Goal: Transaction & Acquisition: Purchase product/service

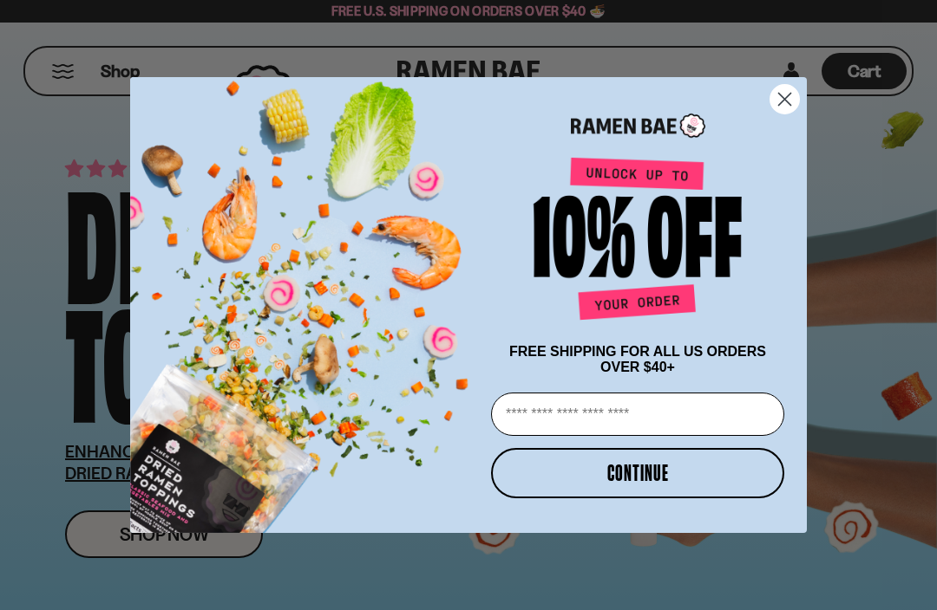
type input "**********"
click at [643, 486] on button "CONTINUE" at bounding box center [637, 473] width 293 height 50
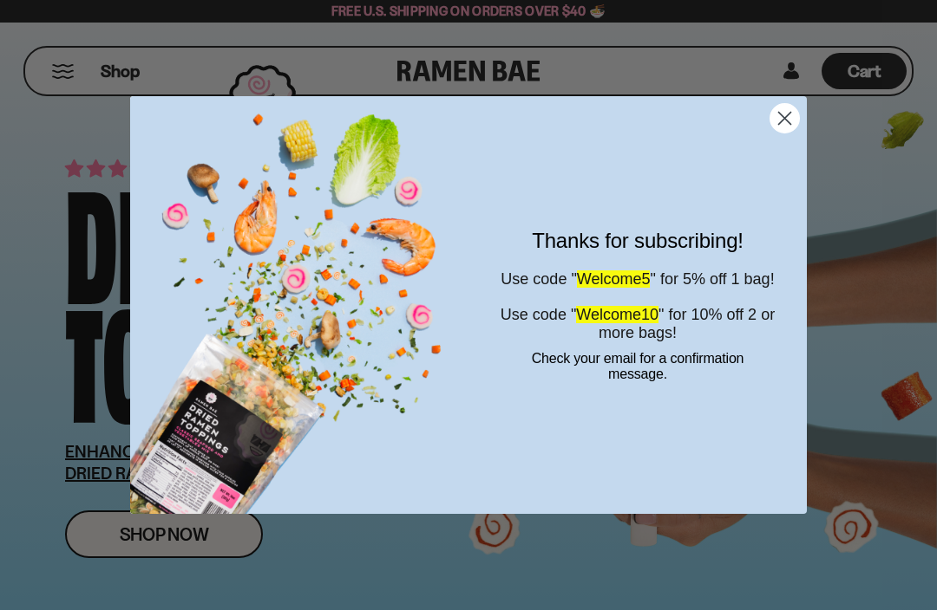
click at [783, 127] on circle "Close dialog" at bounding box center [784, 118] width 29 height 29
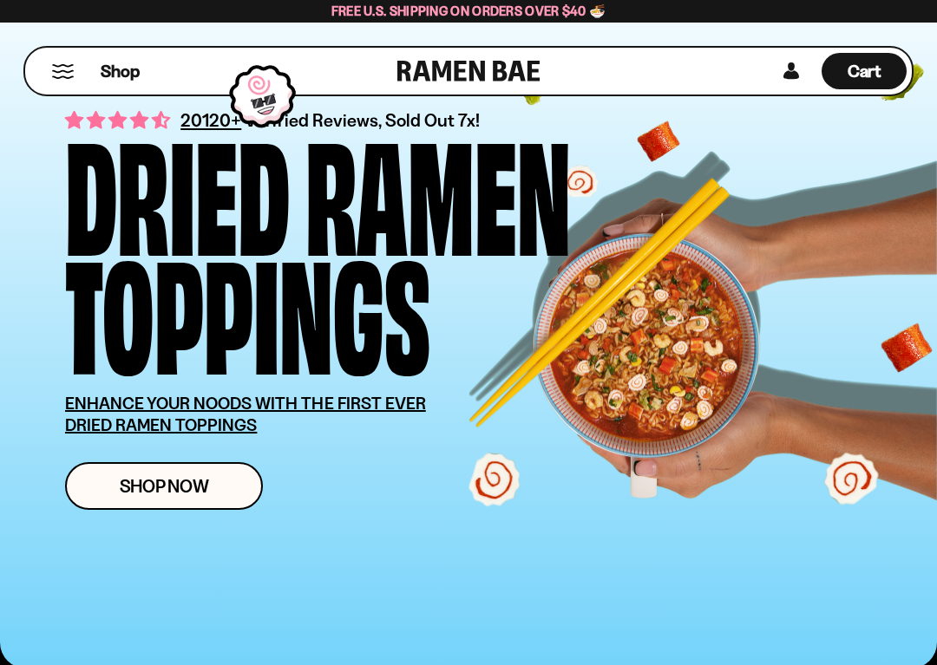
scroll to position [53, 0]
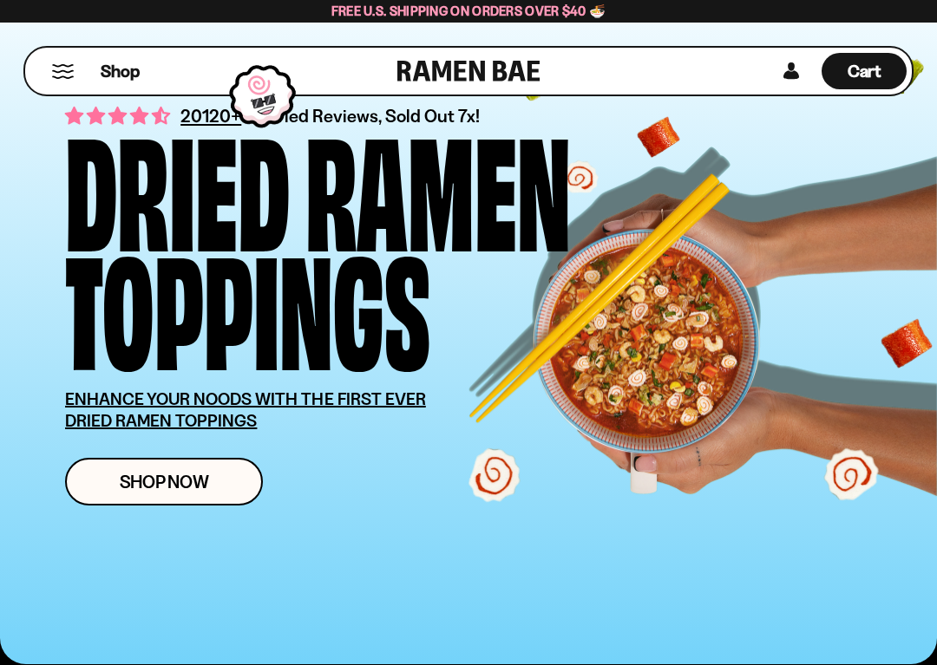
click at [178, 486] on span "Shop Now" at bounding box center [164, 482] width 89 height 18
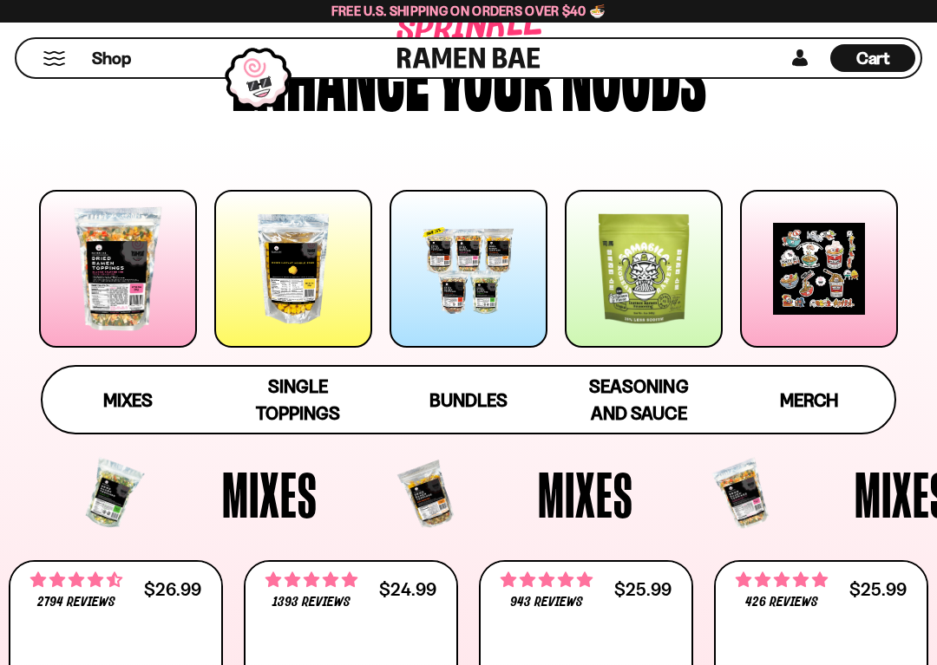
scroll to position [141, 0]
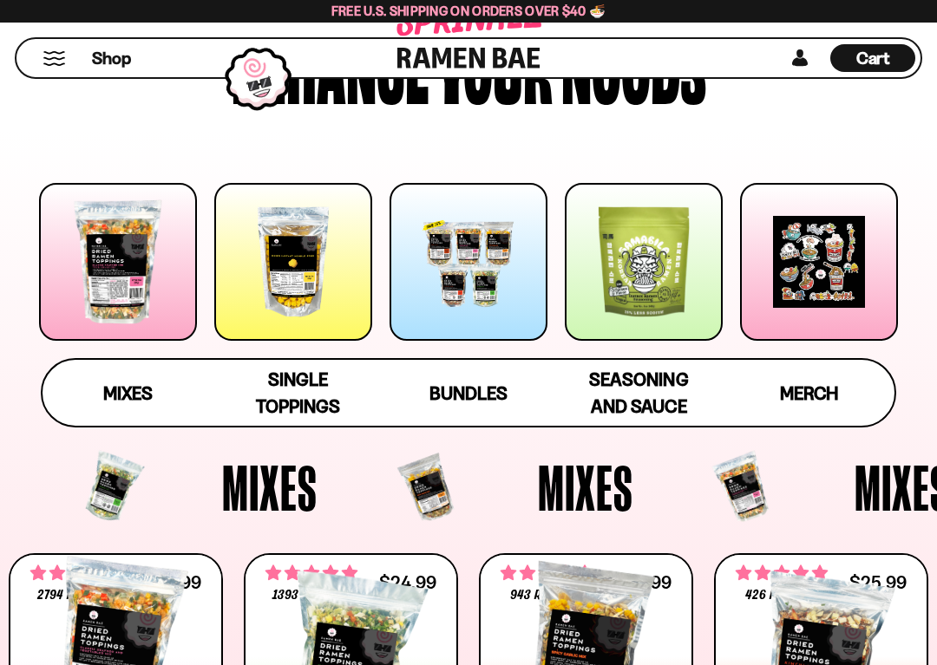
click at [123, 268] on div at bounding box center [118, 262] width 158 height 158
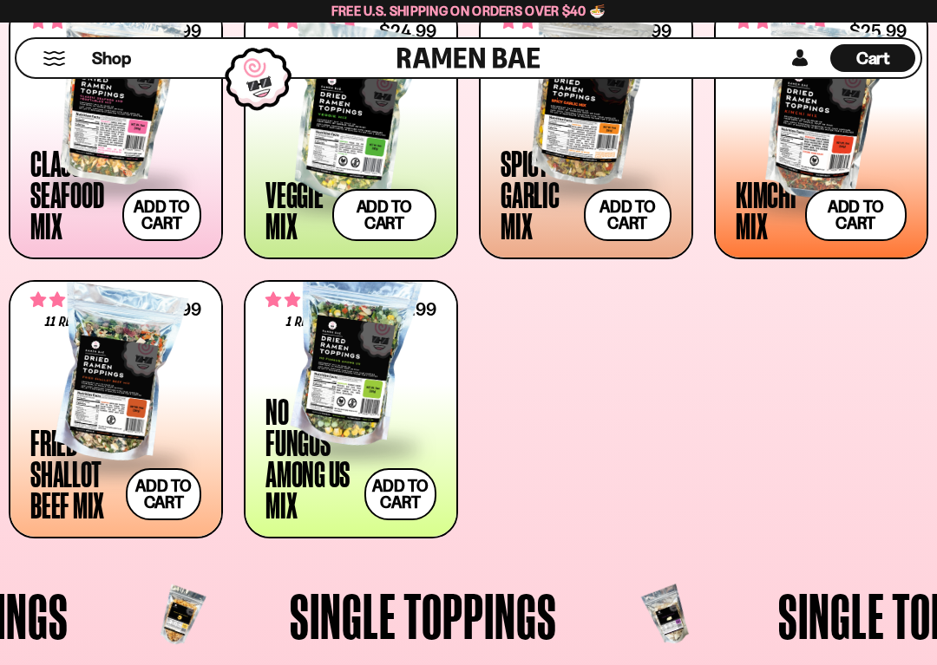
scroll to position [677, 0]
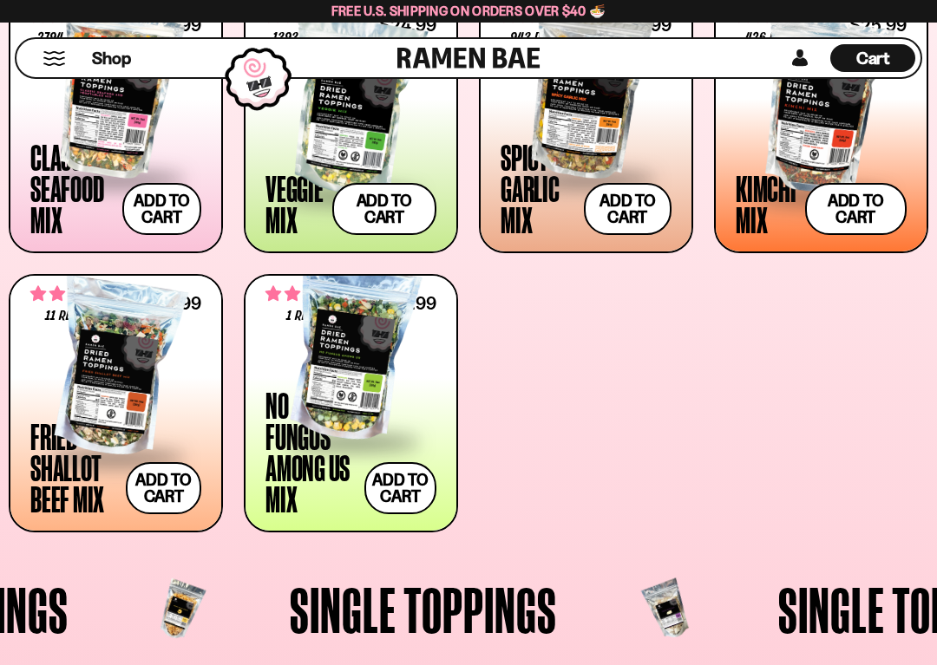
click at [397, 359] on div at bounding box center [350, 352] width 171 height 173
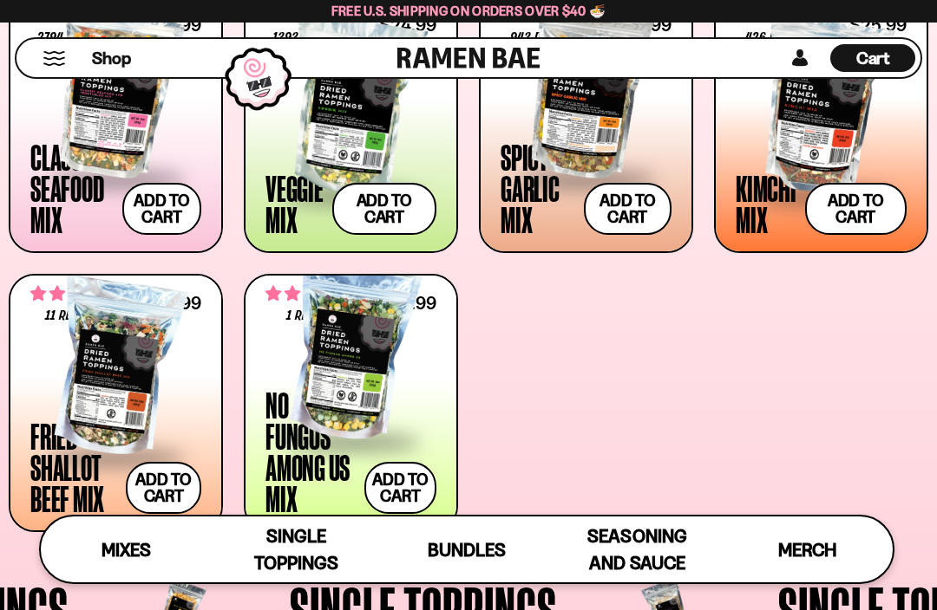
click at [716, 393] on div "**********" at bounding box center [468, 264] width 919 height 537
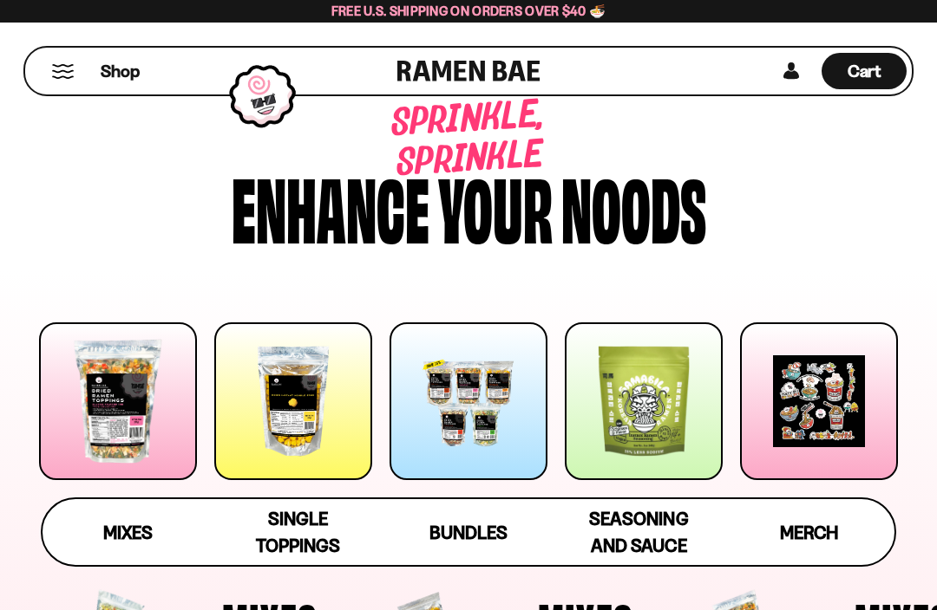
scroll to position [0, 0]
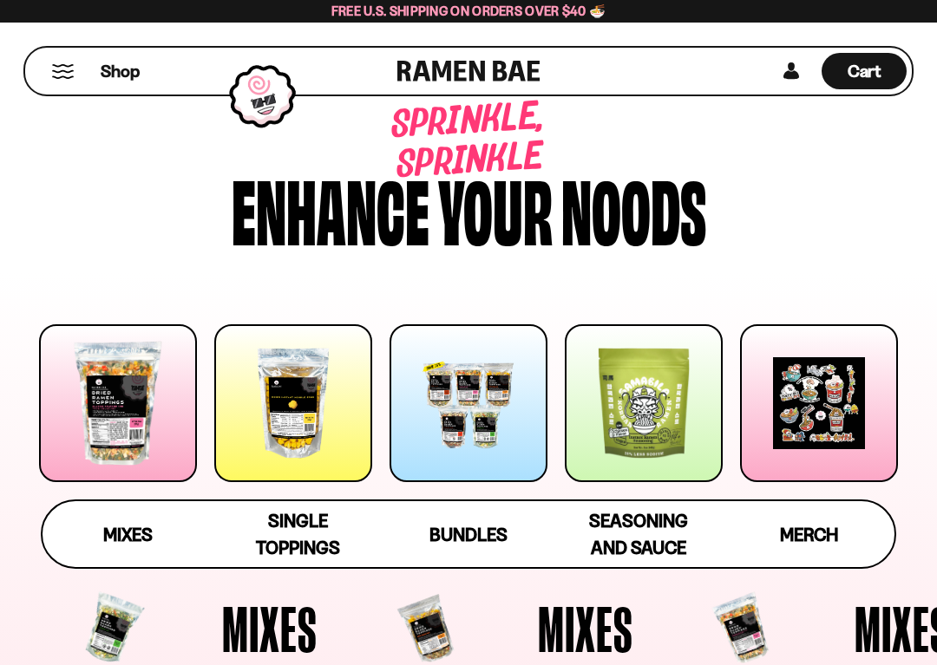
click at [839, 565] on link "Merch" at bounding box center [809, 534] width 170 height 66
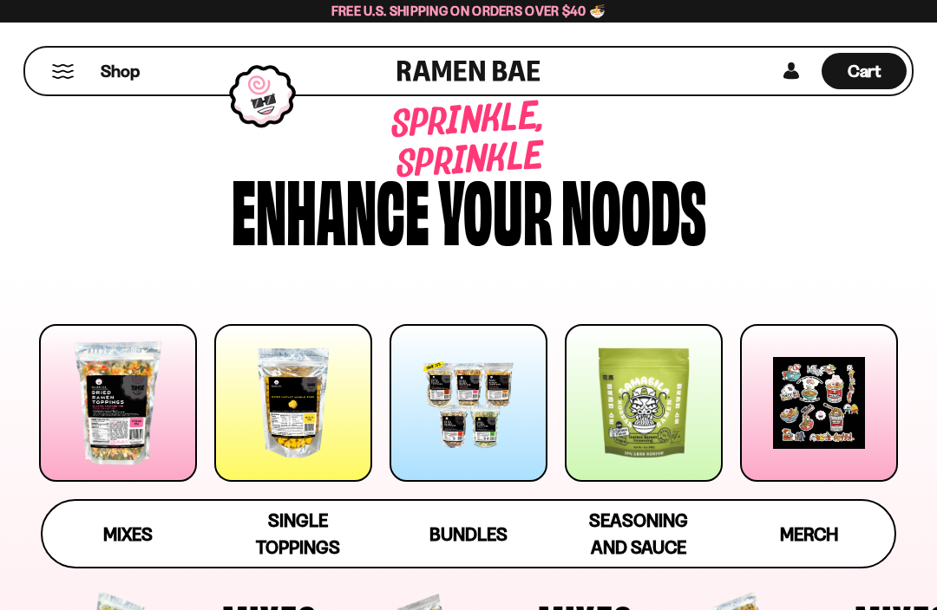
click at [117, 415] on div at bounding box center [118, 403] width 158 height 158
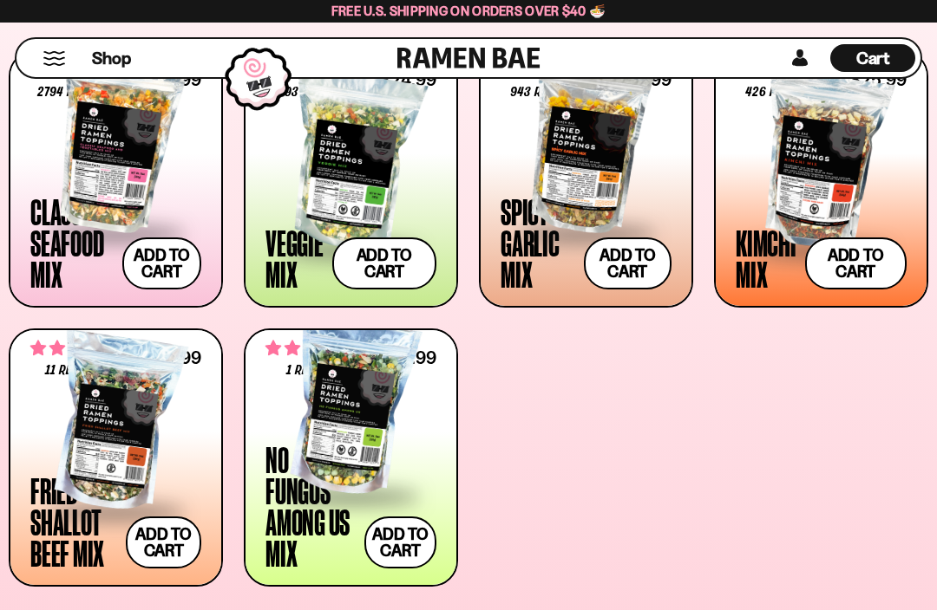
scroll to position [677, 0]
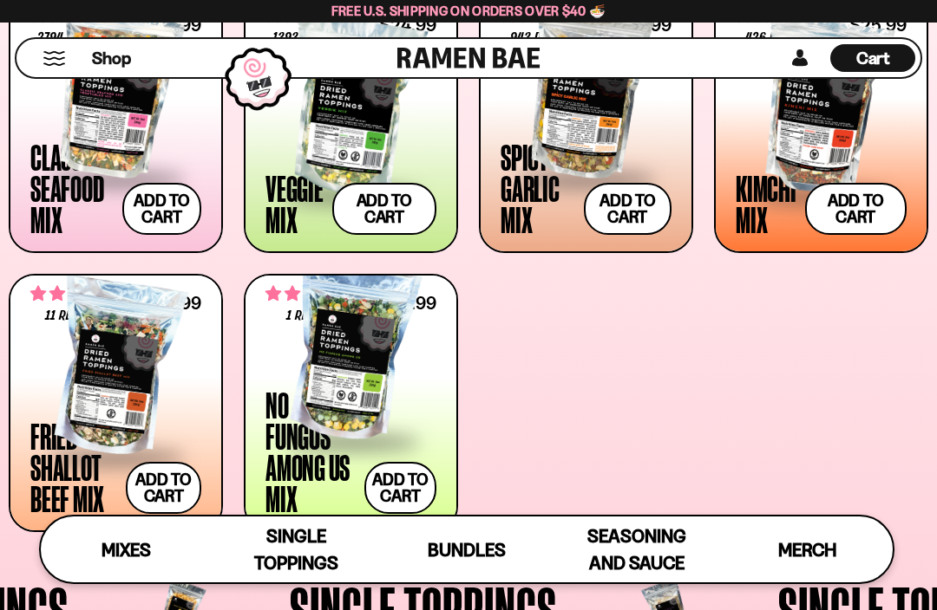
click at [127, 397] on div at bounding box center [115, 368] width 171 height 173
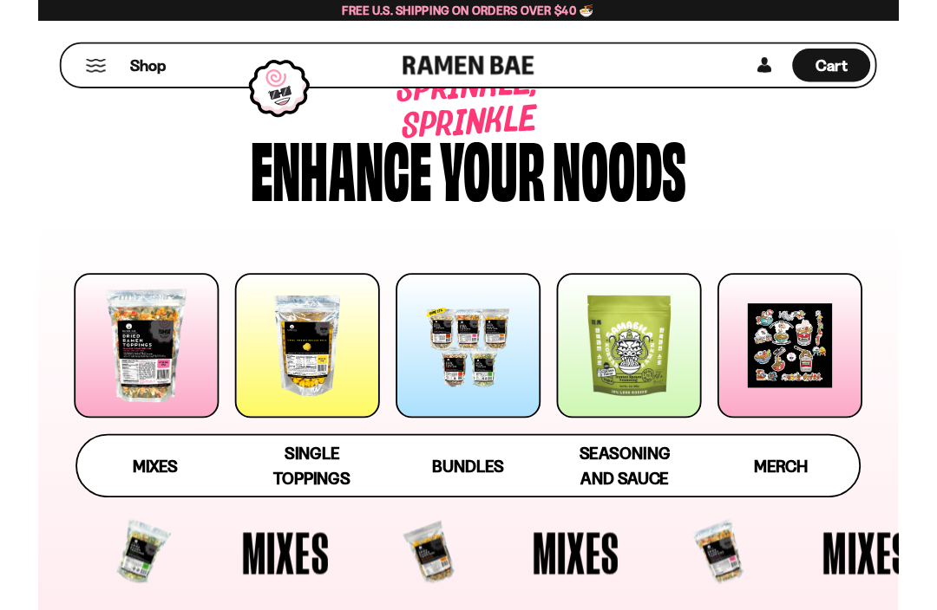
scroll to position [23, 0]
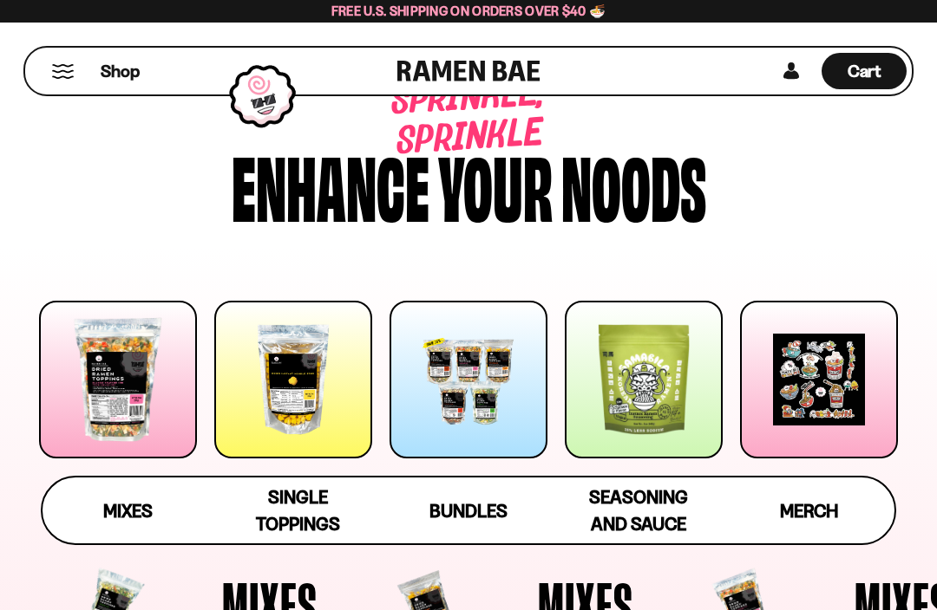
click at [123, 385] on div at bounding box center [118, 380] width 158 height 158
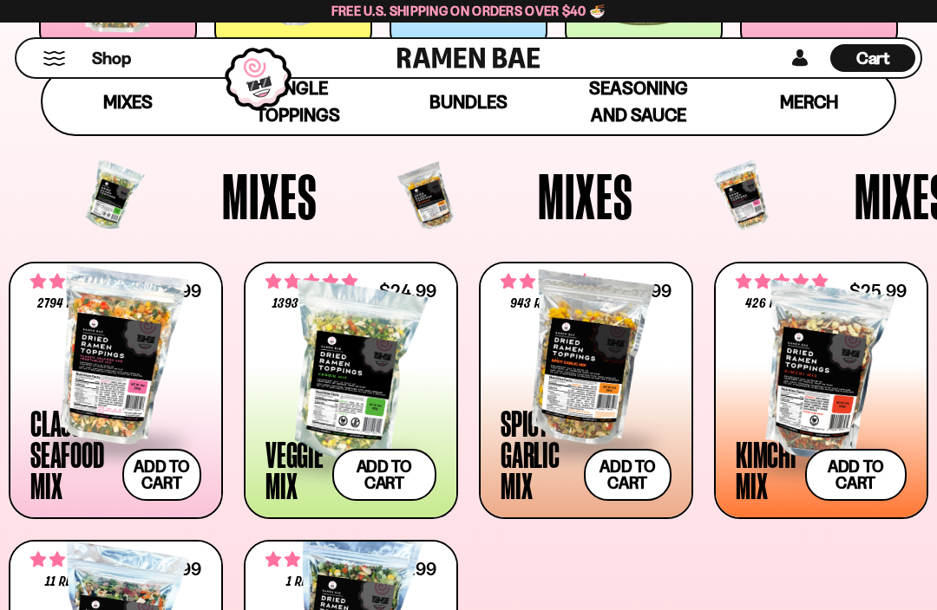
scroll to position [432, 0]
click at [349, 375] on div at bounding box center [350, 373] width 171 height 173
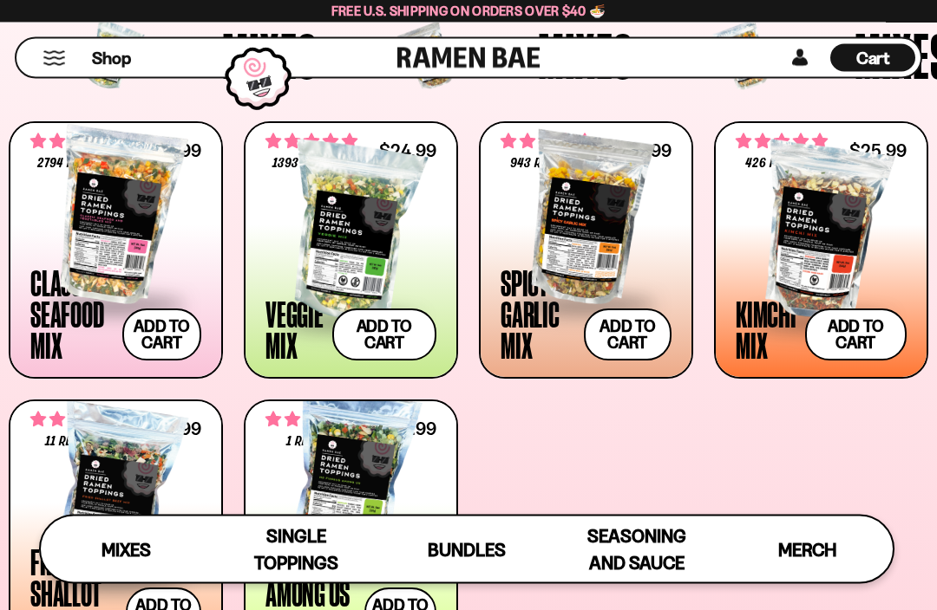
scroll to position [552, 0]
click at [104, 212] on div at bounding box center [115, 215] width 171 height 173
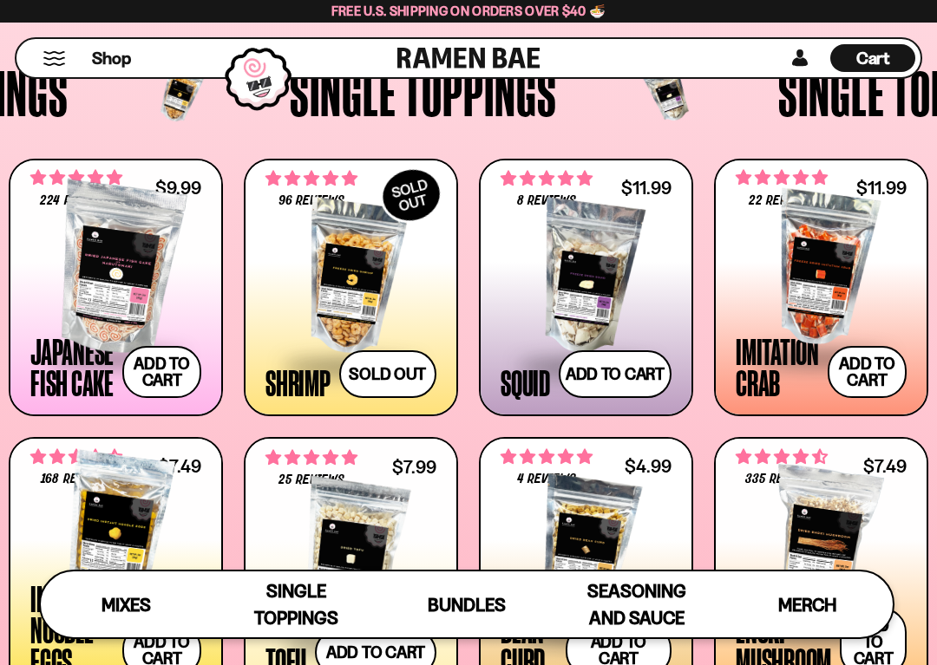
scroll to position [1193, 0]
click at [357, 277] on div at bounding box center [350, 278] width 171 height 173
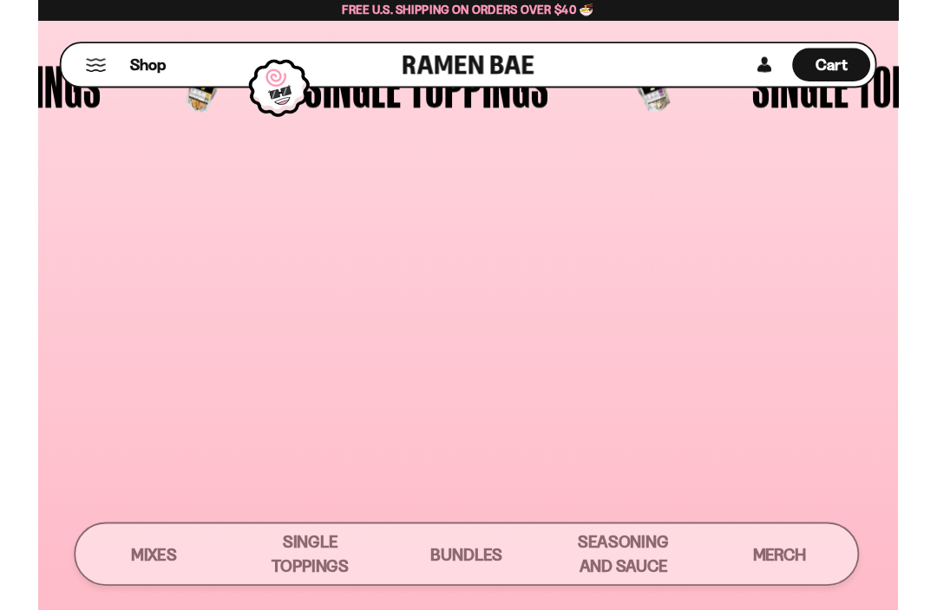
scroll to position [1194, 0]
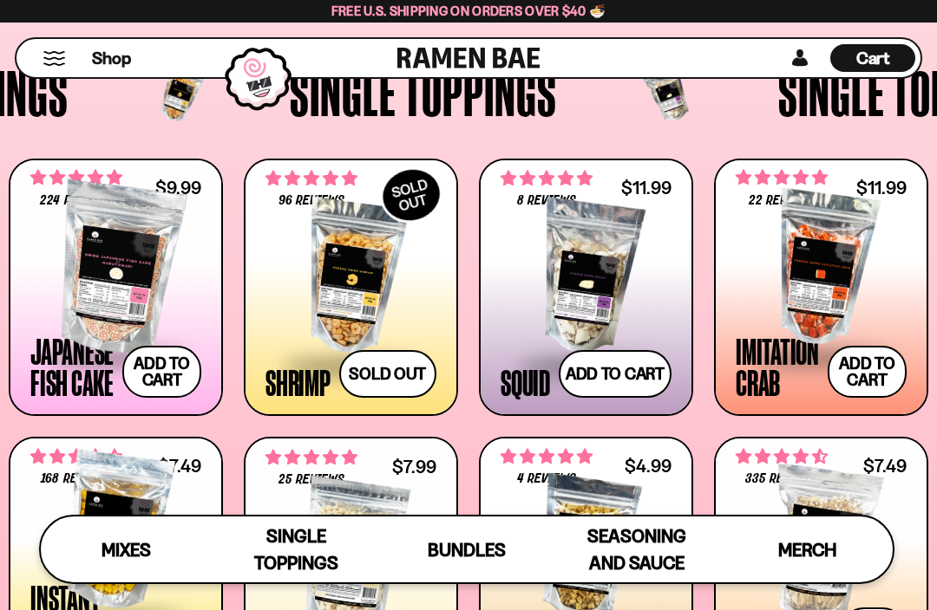
click at [779, 334] on span at bounding box center [820, 359] width 171 height 61
click at [104, 284] on div at bounding box center [115, 268] width 171 height 173
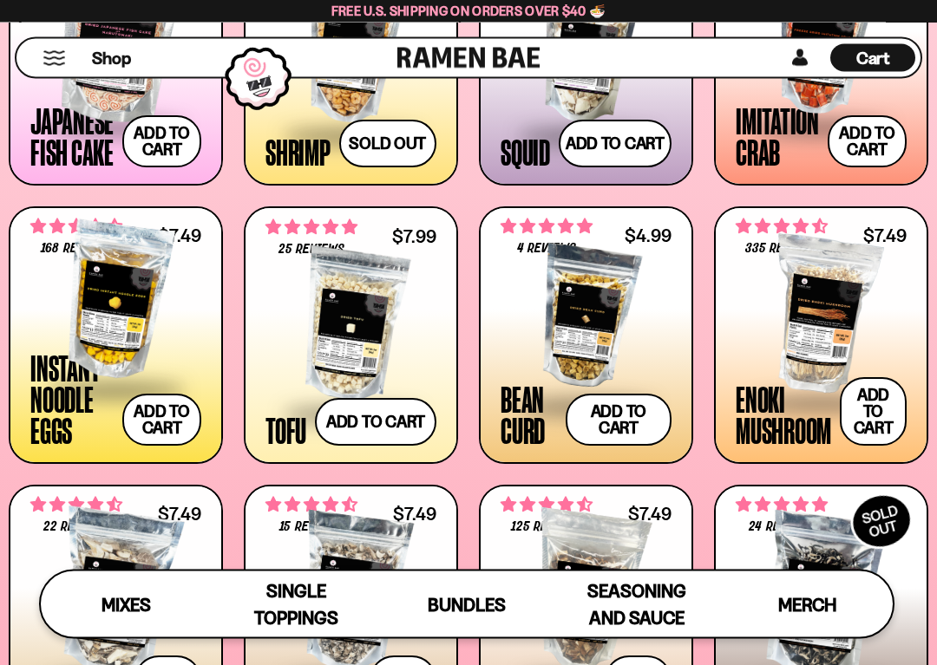
scroll to position [1425, 0]
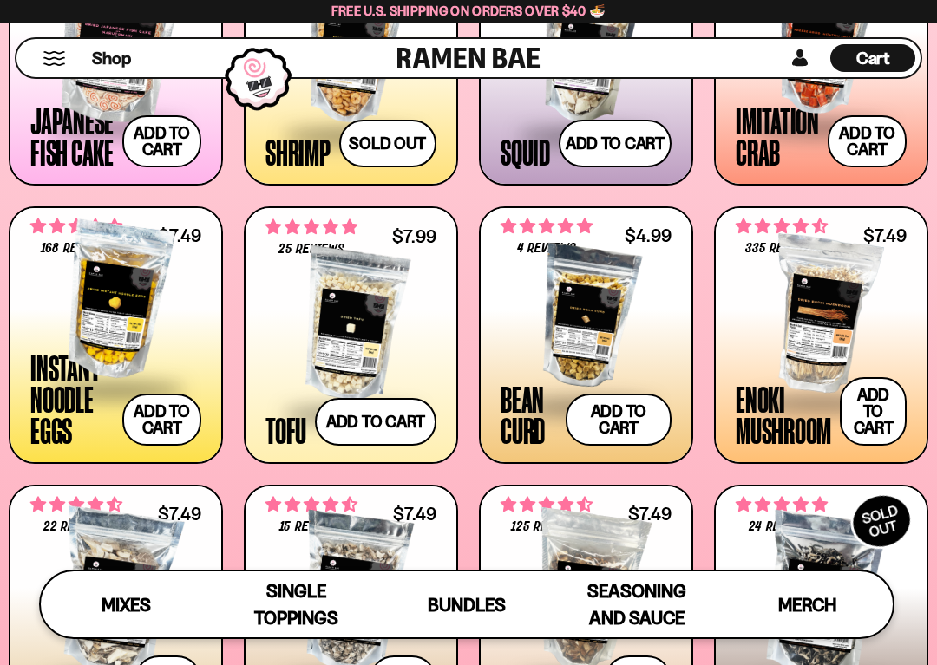
click at [587, 329] on div at bounding box center [585, 317] width 171 height 173
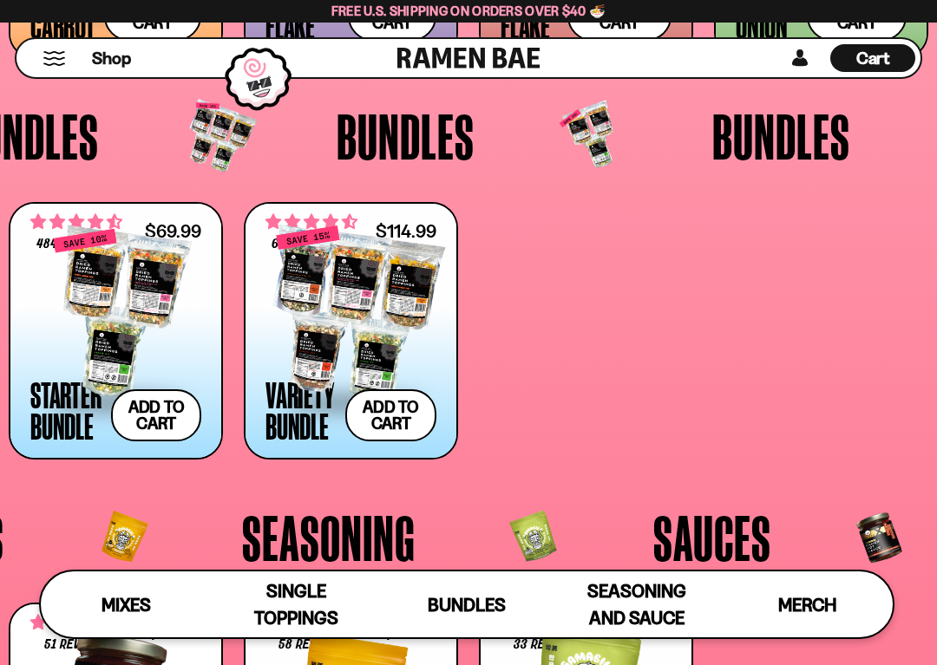
scroll to position [2676, 0]
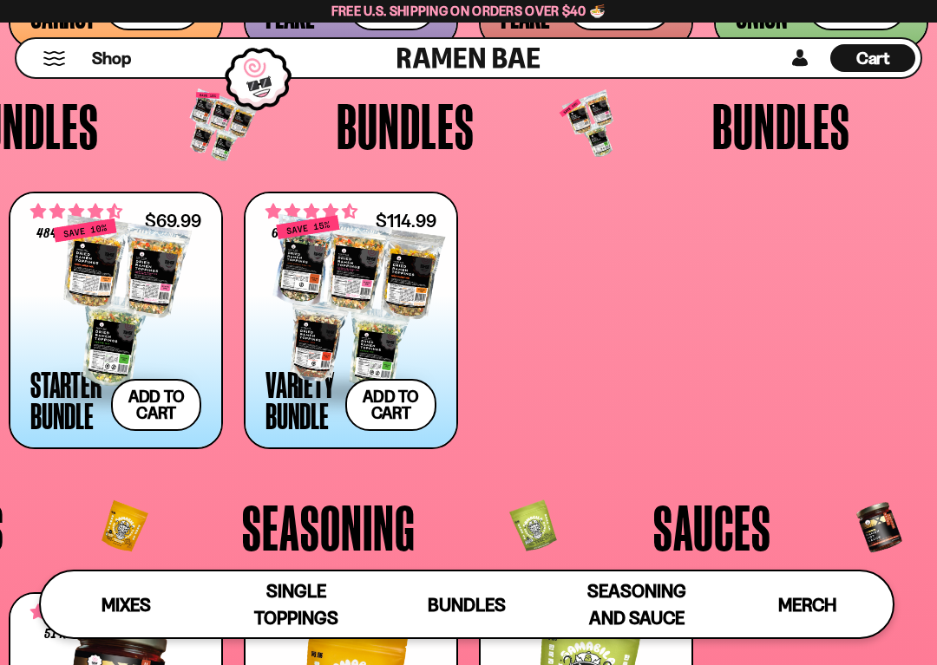
click at [132, 315] on div at bounding box center [115, 302] width 171 height 173
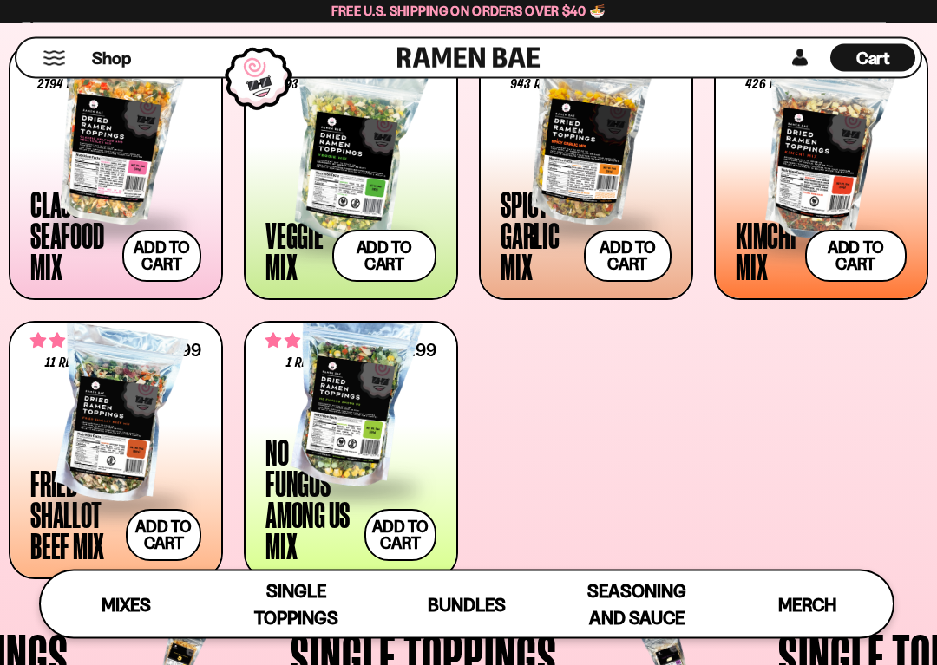
scroll to position [630, 0]
click at [118, 162] on div at bounding box center [115, 136] width 171 height 173
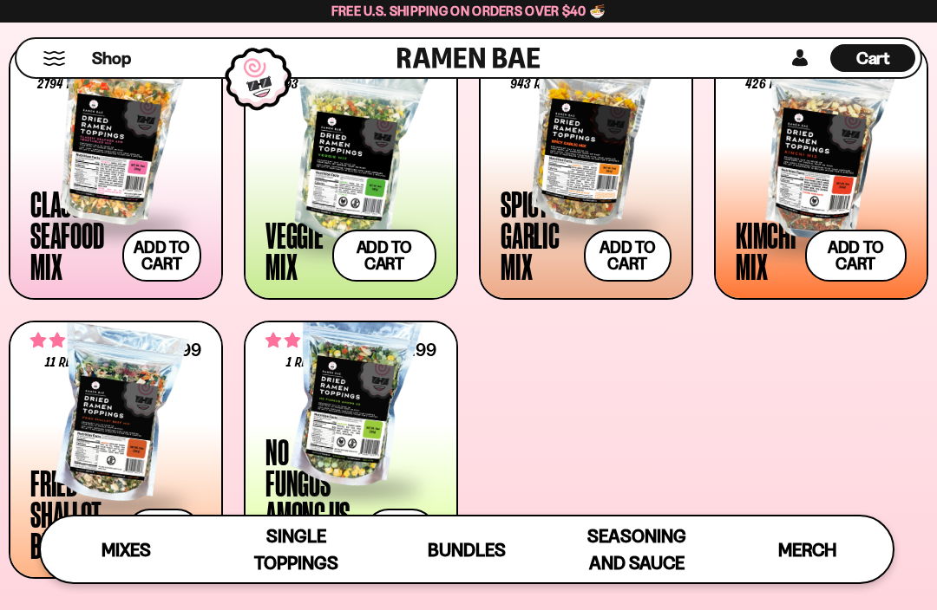
click at [170, 263] on button "Add to cart" at bounding box center [161, 256] width 79 height 52
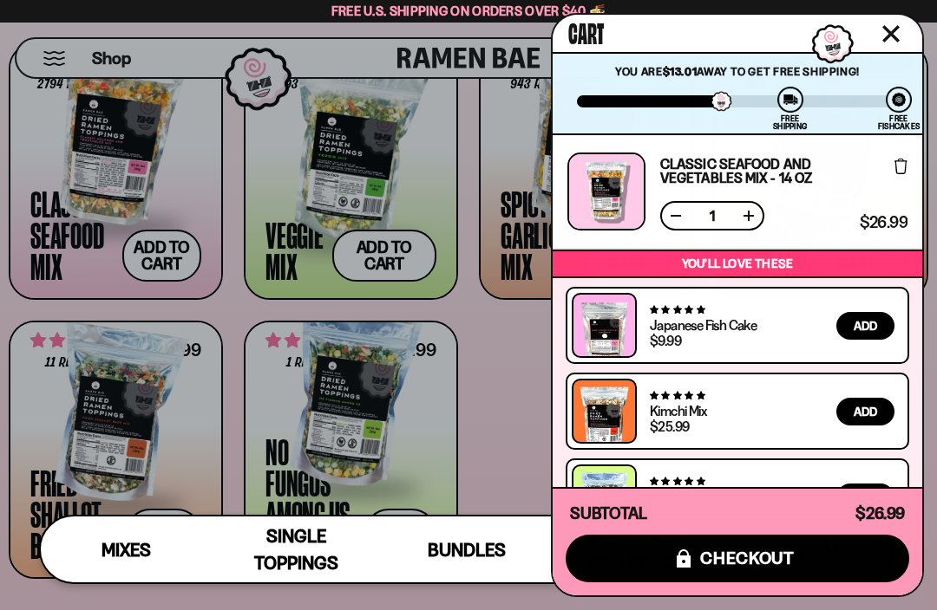
scroll to position [0, 0]
click at [789, 574] on button "icons8-lock checkout" at bounding box center [736, 559] width 343 height 48
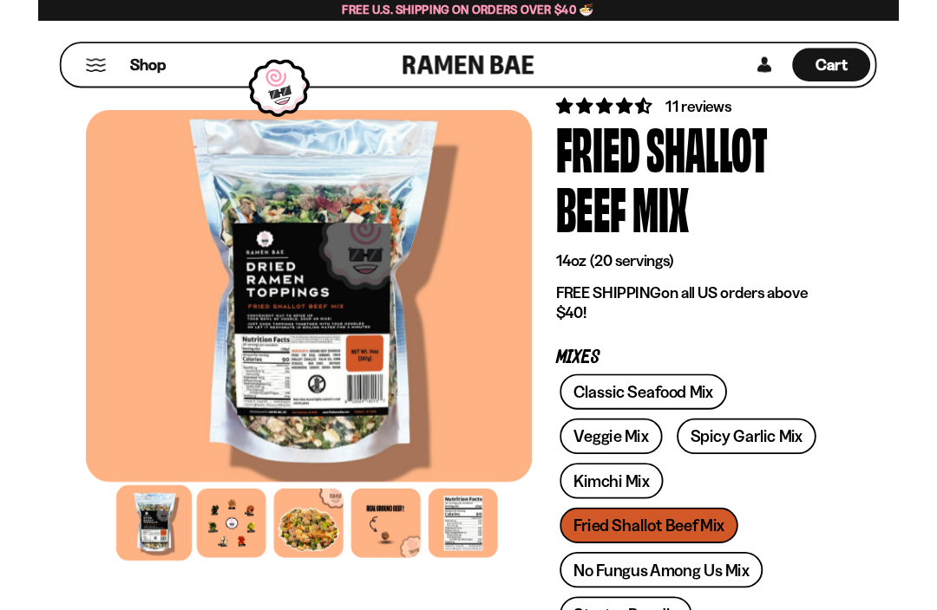
scroll to position [17, 0]
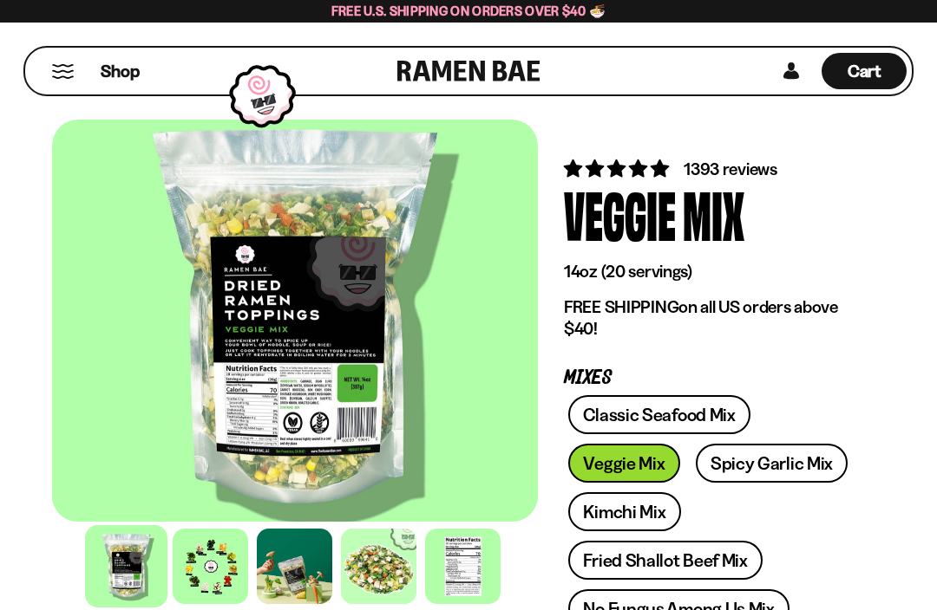
click at [370, 397] on div at bounding box center [295, 321] width 486 height 402
click at [370, 396] on div at bounding box center [295, 321] width 486 height 402
click at [318, 389] on div at bounding box center [295, 321] width 486 height 402
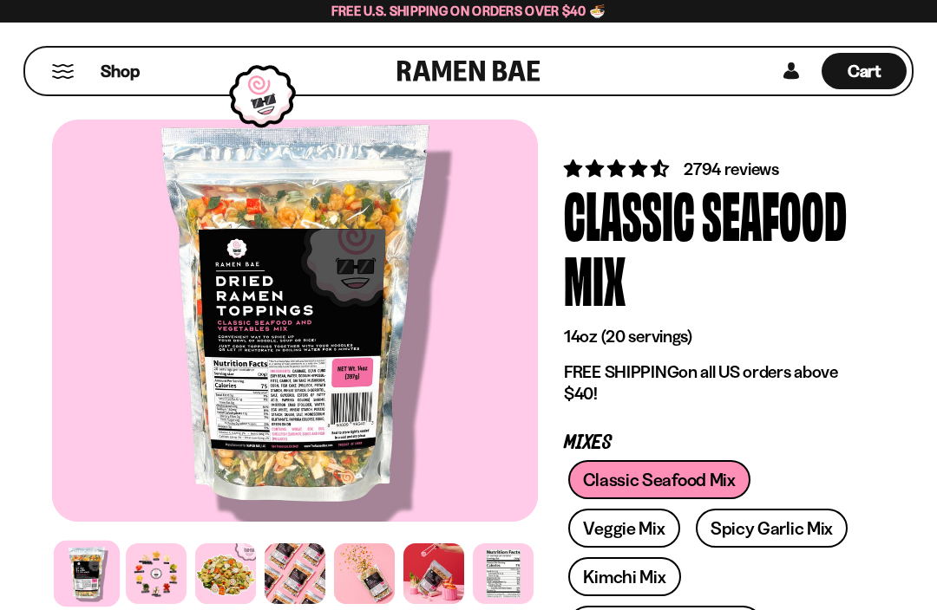
click at [344, 328] on div at bounding box center [295, 321] width 486 height 402
click at [333, 323] on div at bounding box center [295, 321] width 486 height 402
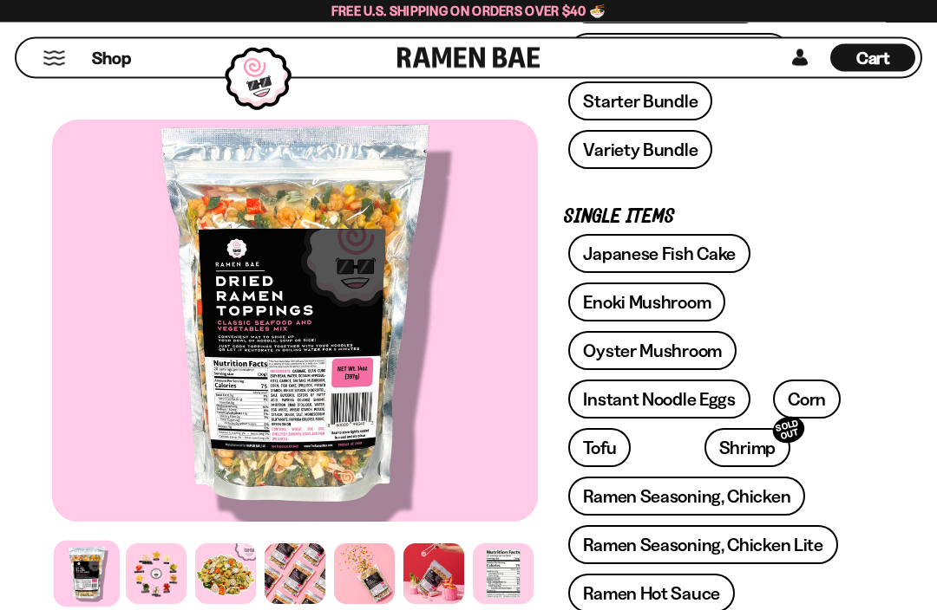
scroll to position [622, 0]
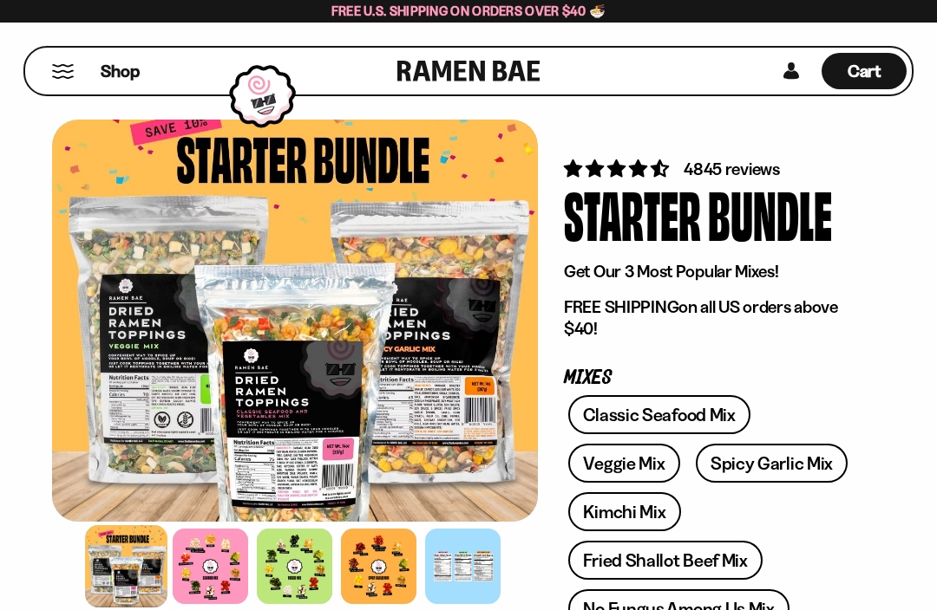
click at [382, 565] on div at bounding box center [378, 566] width 75 height 75
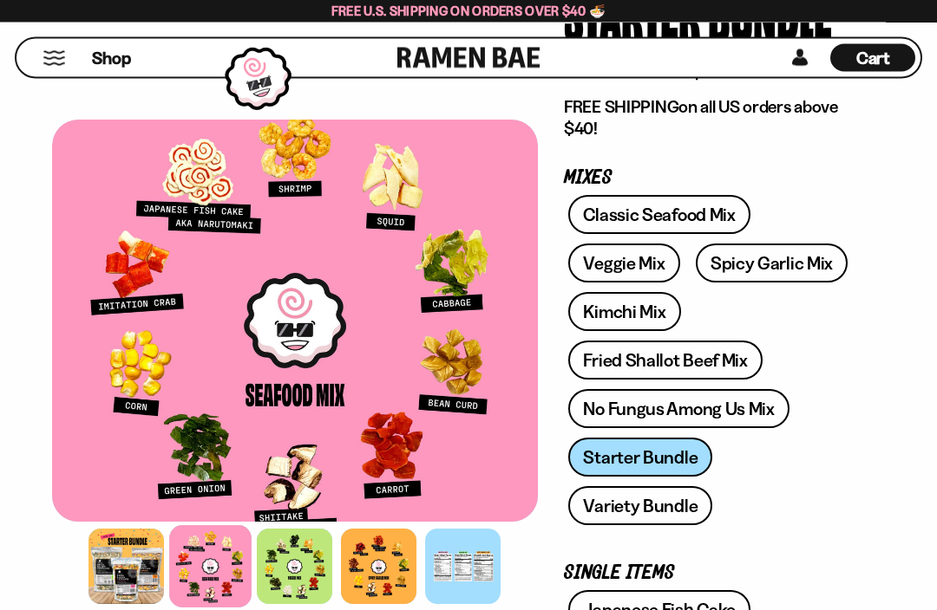
scroll to position [198, 0]
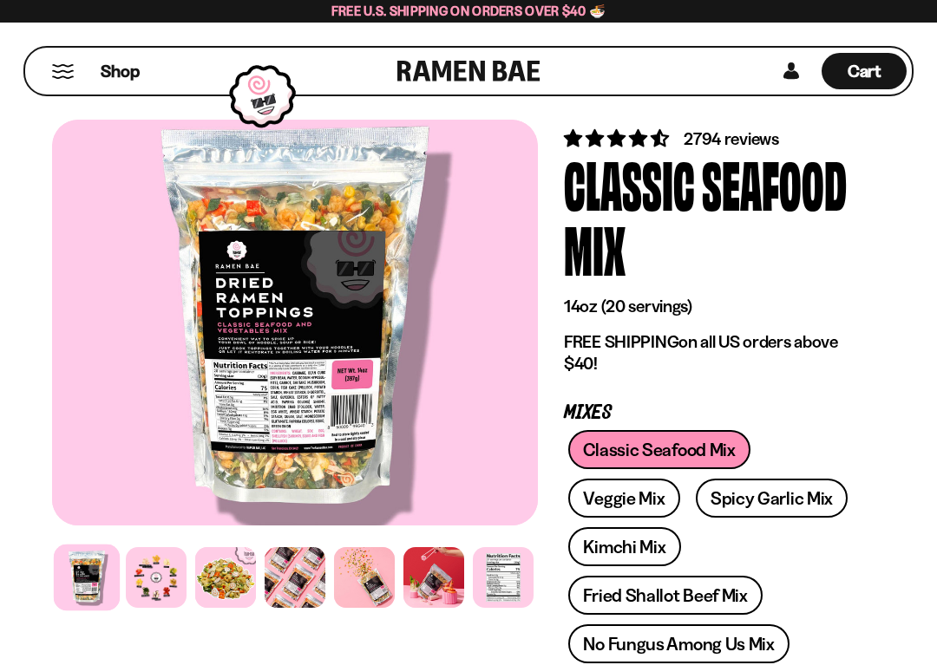
scroll to position [31, 0]
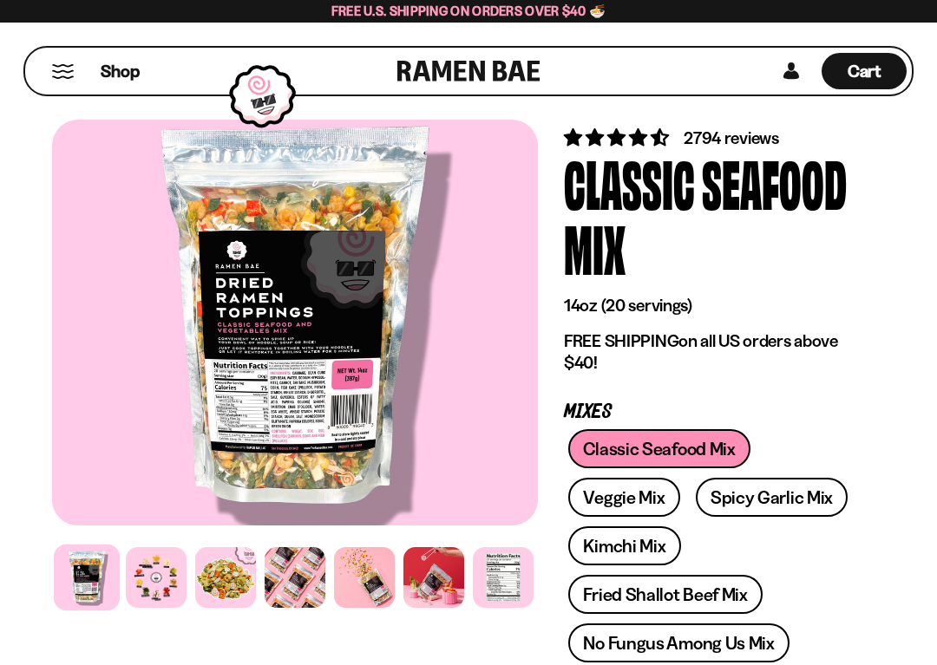
click at [323, 440] on div at bounding box center [295, 323] width 486 height 406
click at [348, 369] on div at bounding box center [295, 323] width 486 height 406
click at [330, 384] on div at bounding box center [295, 323] width 486 height 406
click at [355, 479] on div at bounding box center [295, 323] width 486 height 406
click at [439, 582] on div at bounding box center [433, 577] width 61 height 61
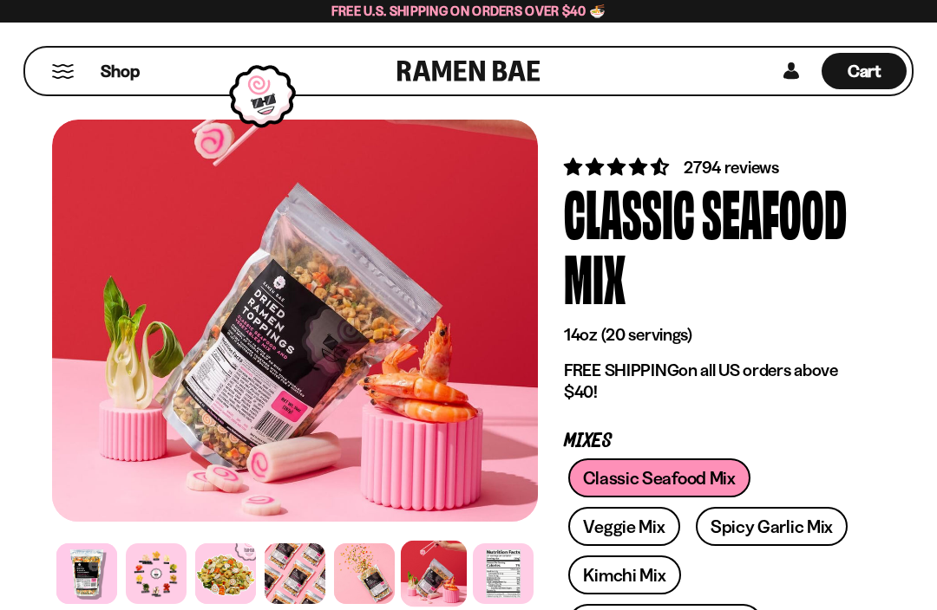
scroll to position [0, 0]
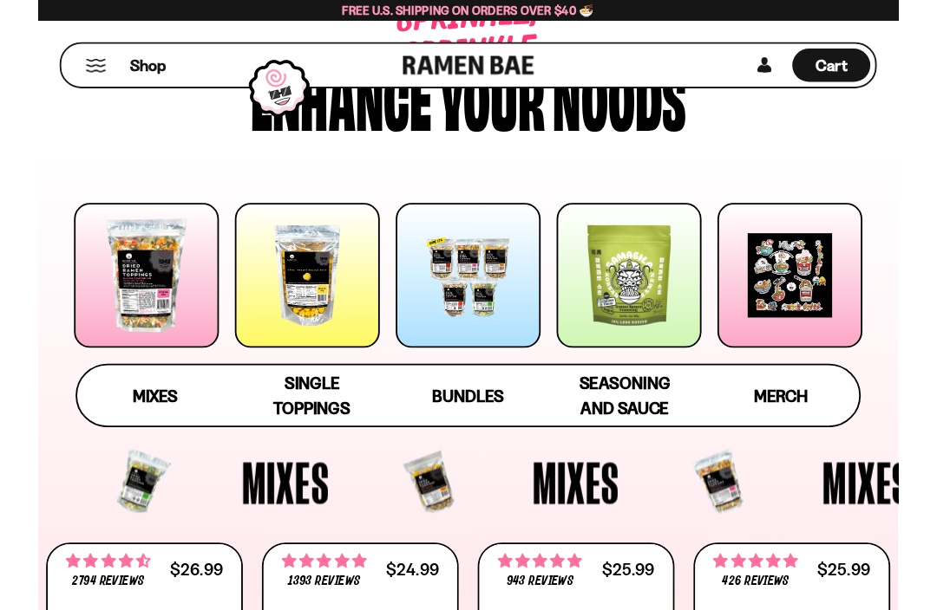
scroll to position [102, 0]
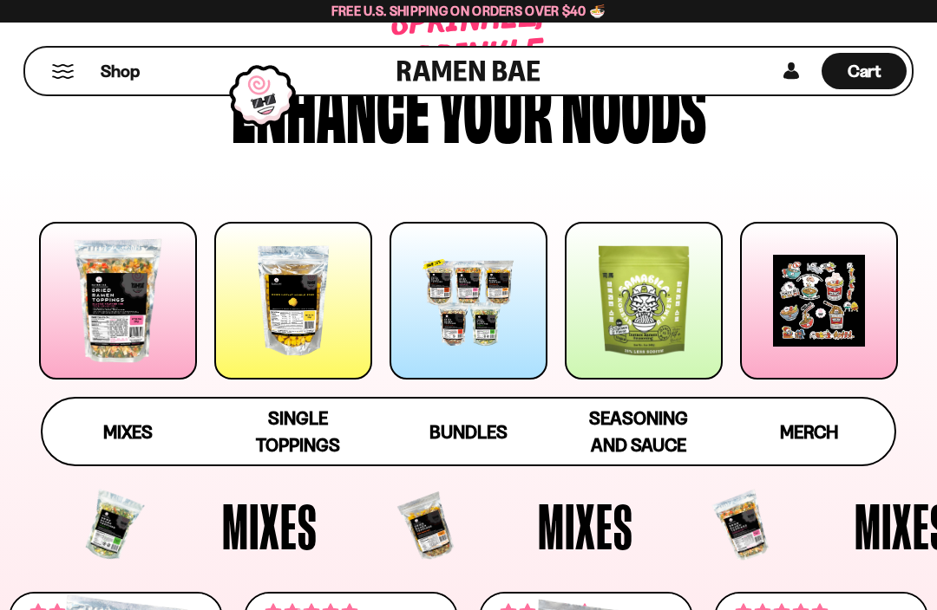
click at [664, 321] on div at bounding box center [644, 301] width 158 height 158
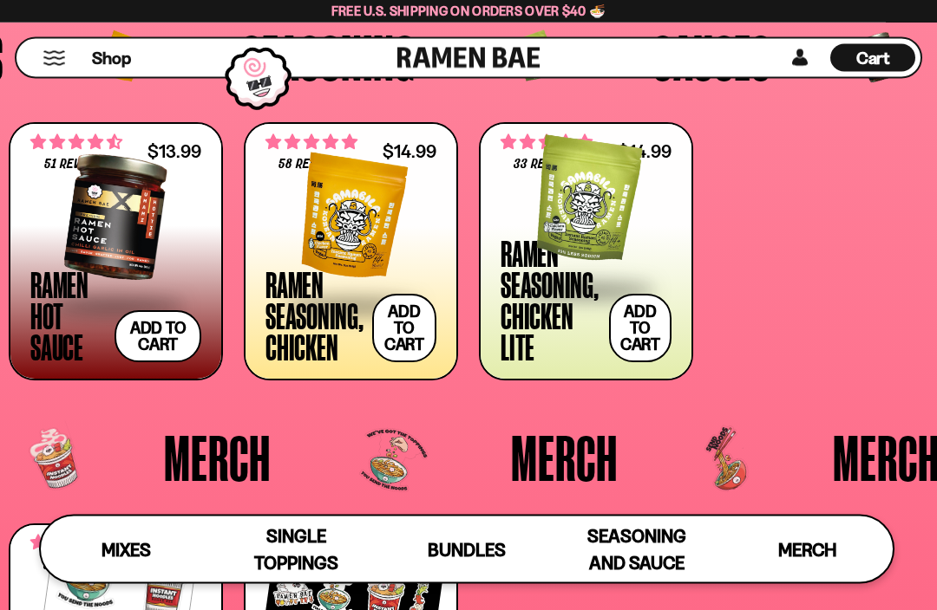
scroll to position [3146, 0]
click at [643, 335] on button "Add to cart" at bounding box center [640, 328] width 62 height 69
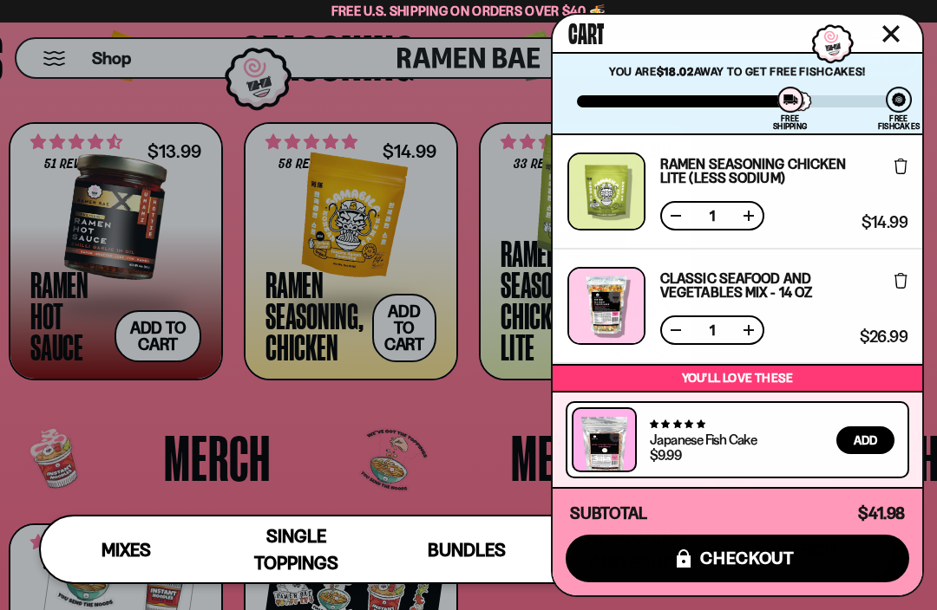
click at [885, 15] on div "Cart" at bounding box center [736, 33] width 369 height 37
click at [903, 36] on button "Close cart" at bounding box center [891, 34] width 26 height 26
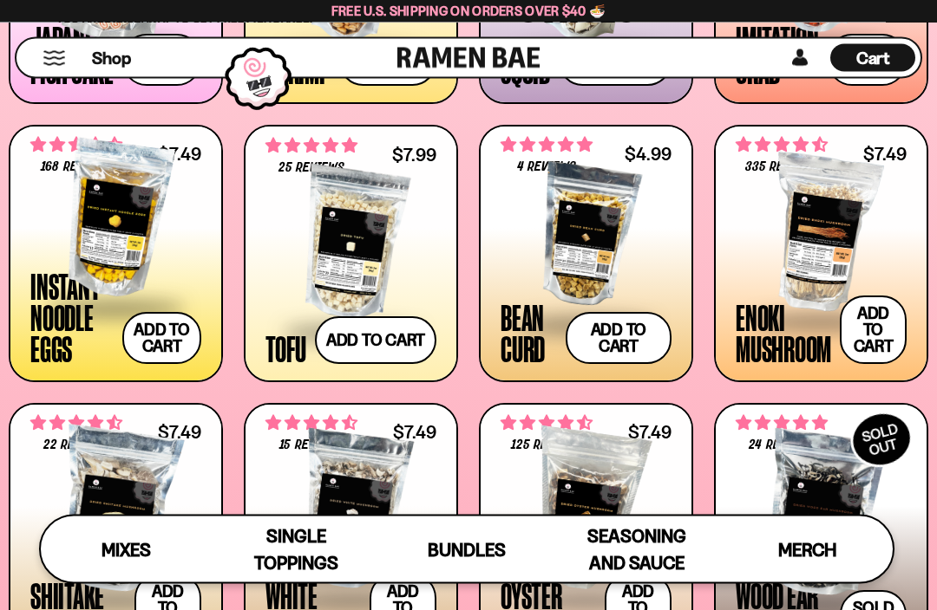
scroll to position [1506, 0]
click at [116, 249] on div at bounding box center [115, 219] width 171 height 173
click at [592, 248] on div at bounding box center [585, 235] width 171 height 173
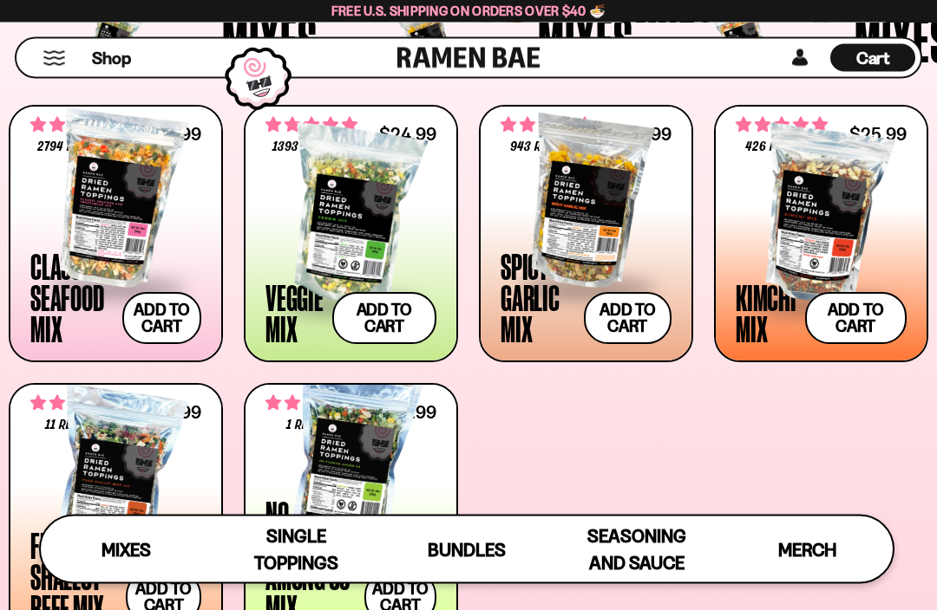
scroll to position [566, 0]
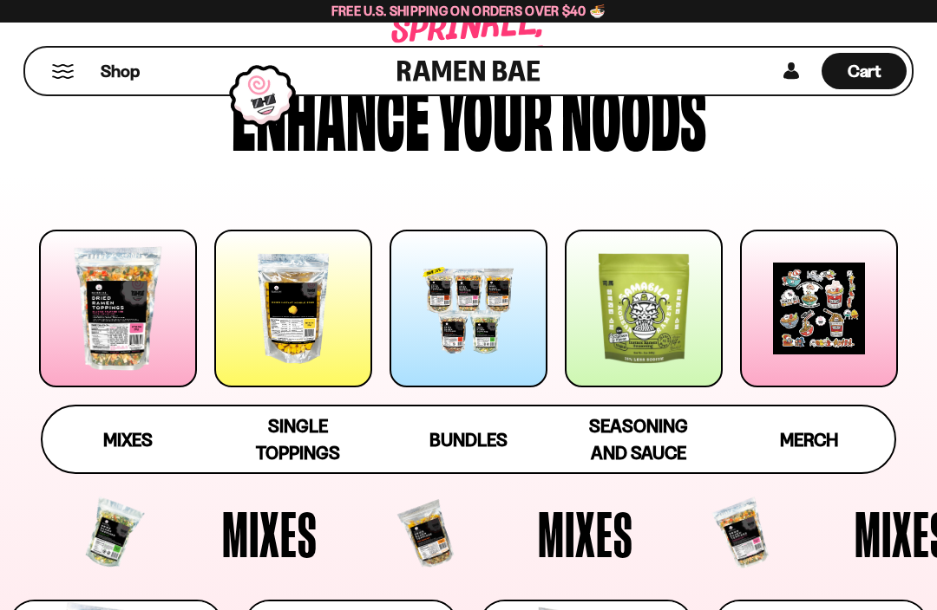
click at [494, 345] on div at bounding box center [468, 309] width 158 height 158
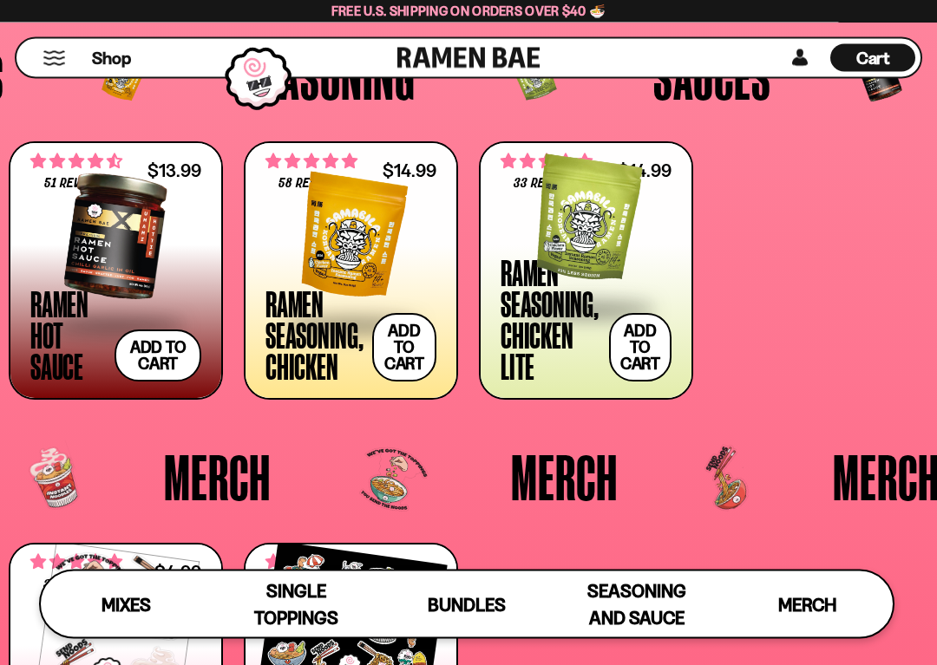
scroll to position [3127, 0]
click at [544, 180] on div at bounding box center [585, 220] width 171 height 173
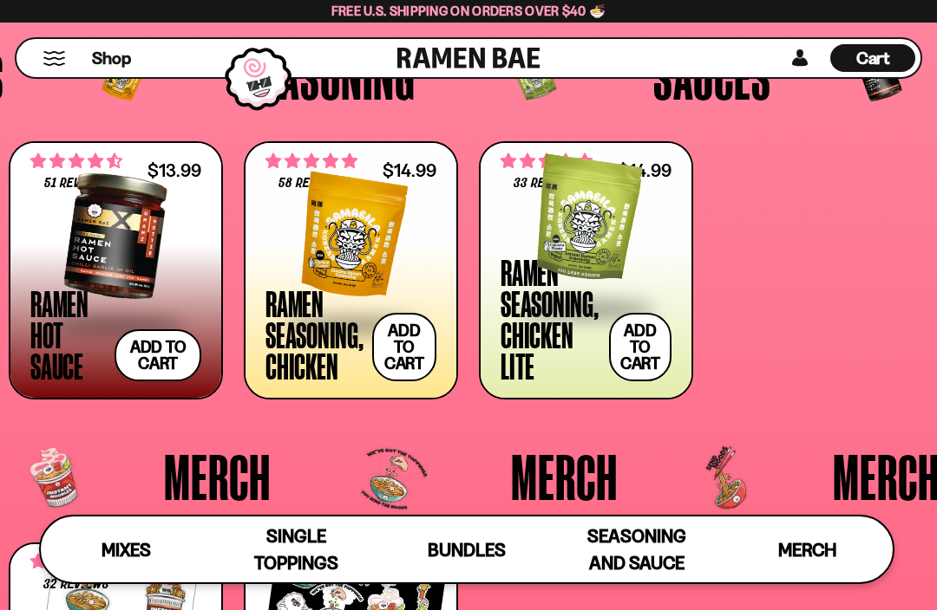
click at [384, 245] on div at bounding box center [350, 235] width 171 height 173
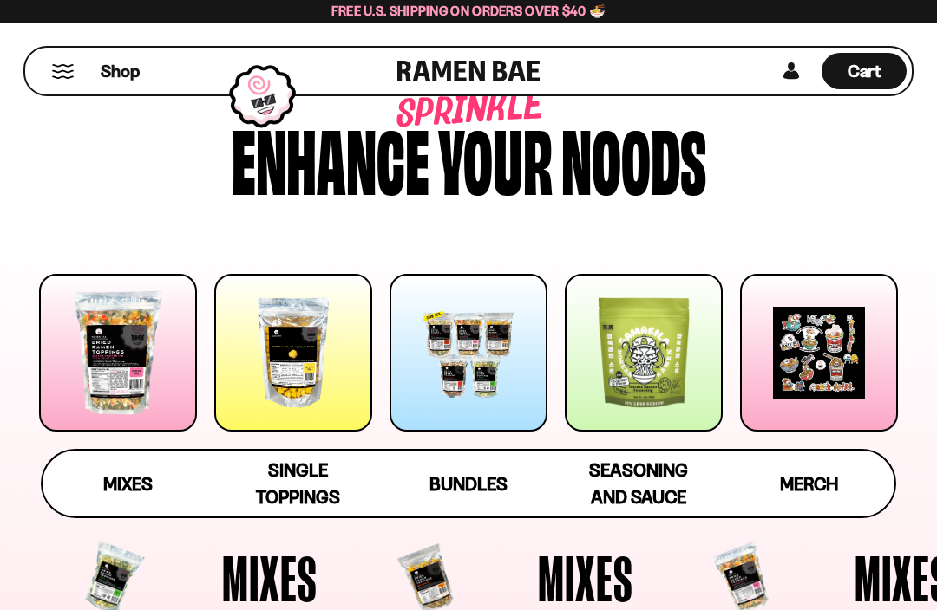
scroll to position [0, 0]
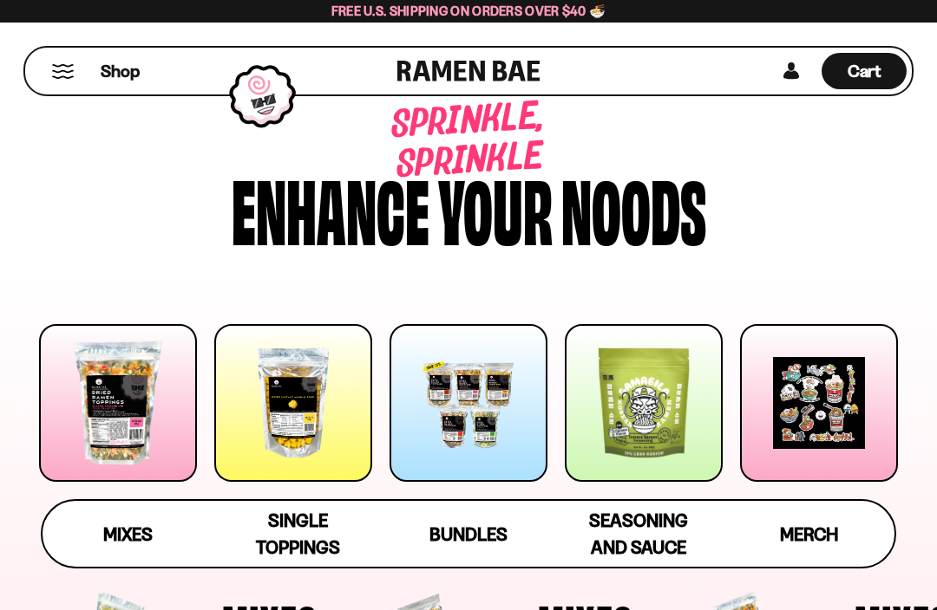
click at [863, 84] on div "Cart D0381C2F-513E-4F90-8A41-6F0A75DCBAAA" at bounding box center [863, 71] width 85 height 36
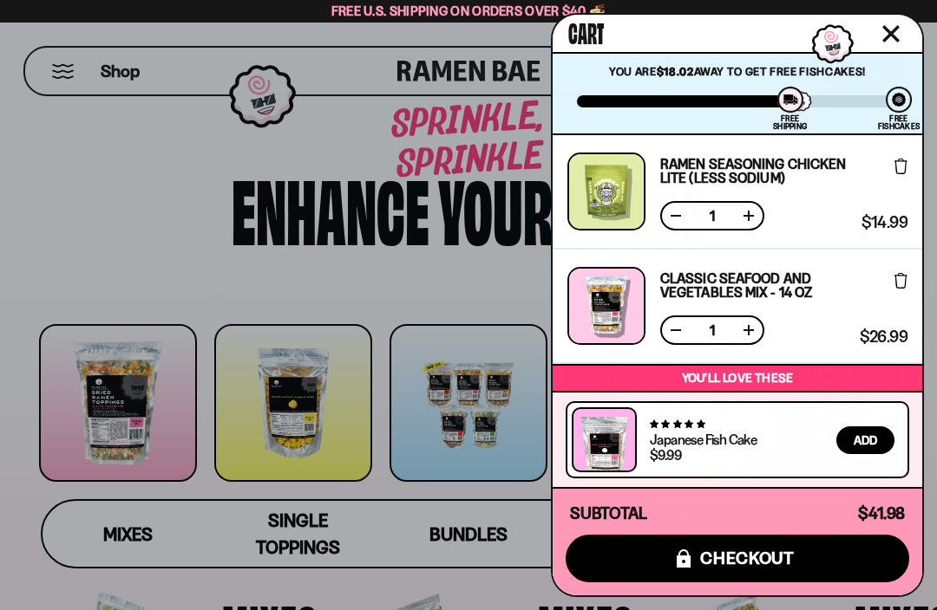
click at [830, 566] on button "icons8-lock checkout" at bounding box center [736, 559] width 343 height 48
click at [894, 40] on icon "Close cart" at bounding box center [890, 33] width 17 height 17
click at [900, 35] on button "Close cart" at bounding box center [891, 34] width 26 height 26
click at [893, 37] on icon "Close cart" at bounding box center [891, 34] width 16 height 16
click at [893, 30] on icon "Close cart" at bounding box center [891, 34] width 16 height 16
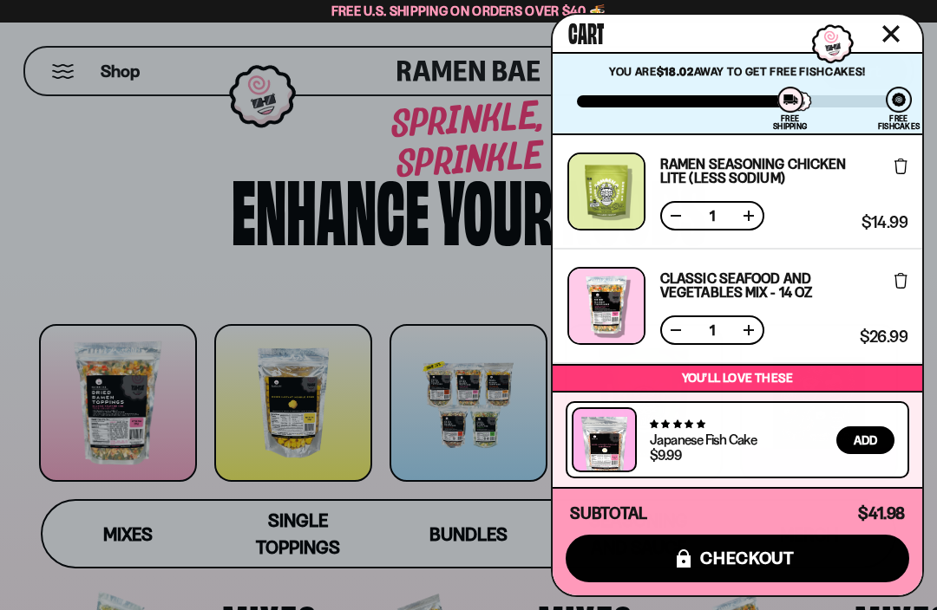
click at [900, 27] on button "Close cart" at bounding box center [891, 34] width 26 height 26
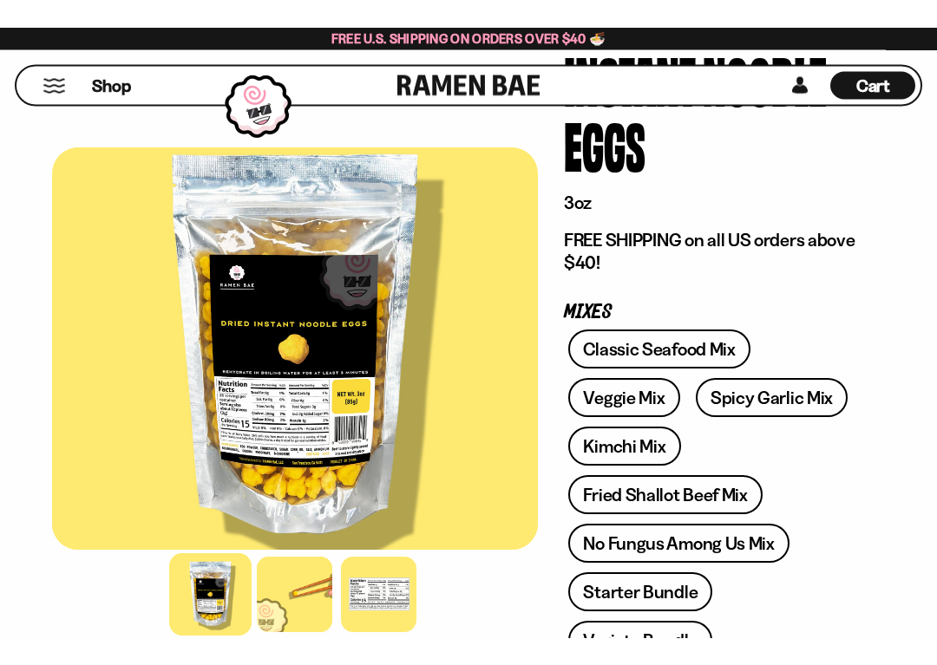
scroll to position [167, 0]
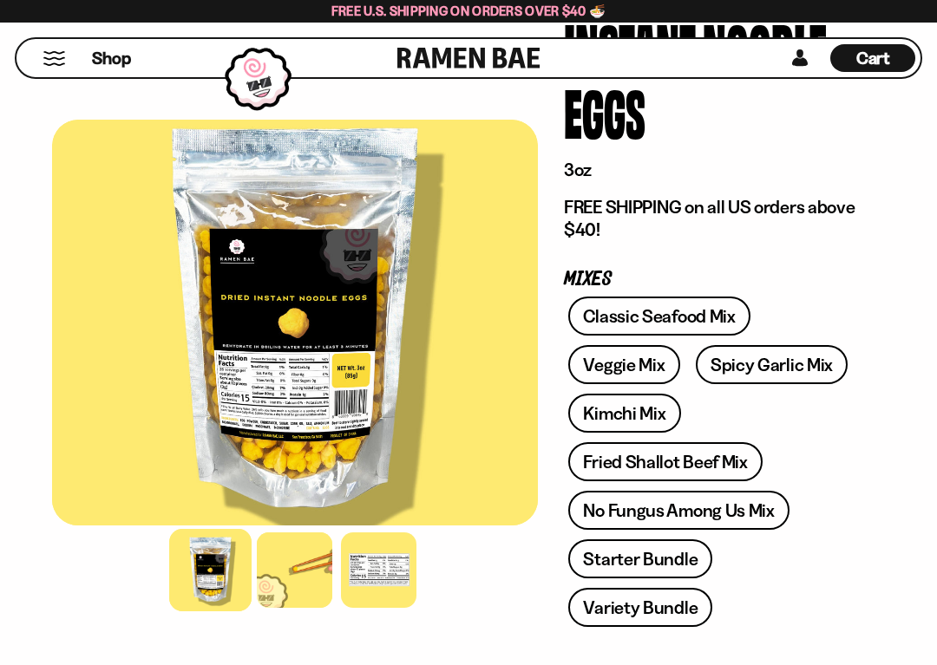
click at [102, 605] on div at bounding box center [295, 570] width 486 height 84
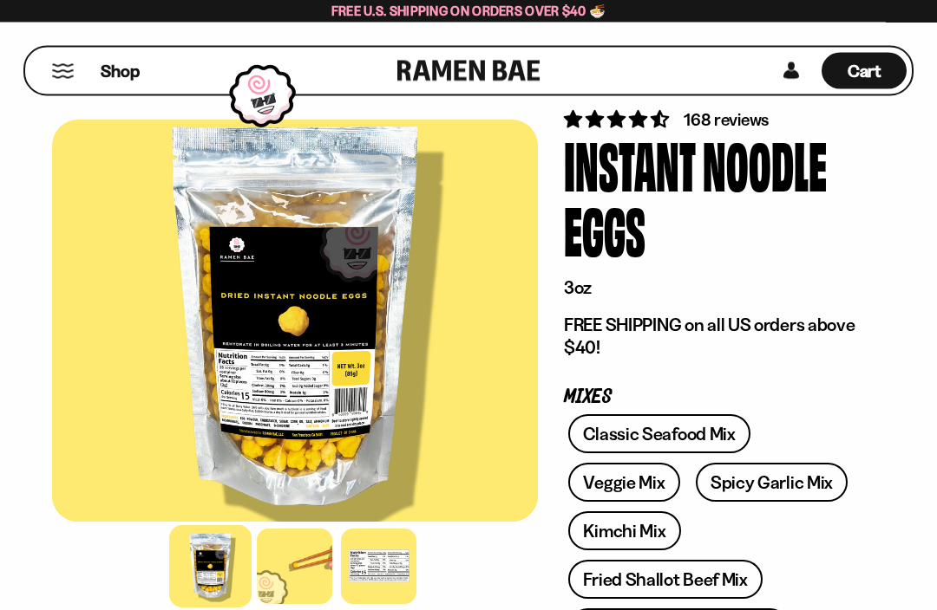
scroll to position [0, 0]
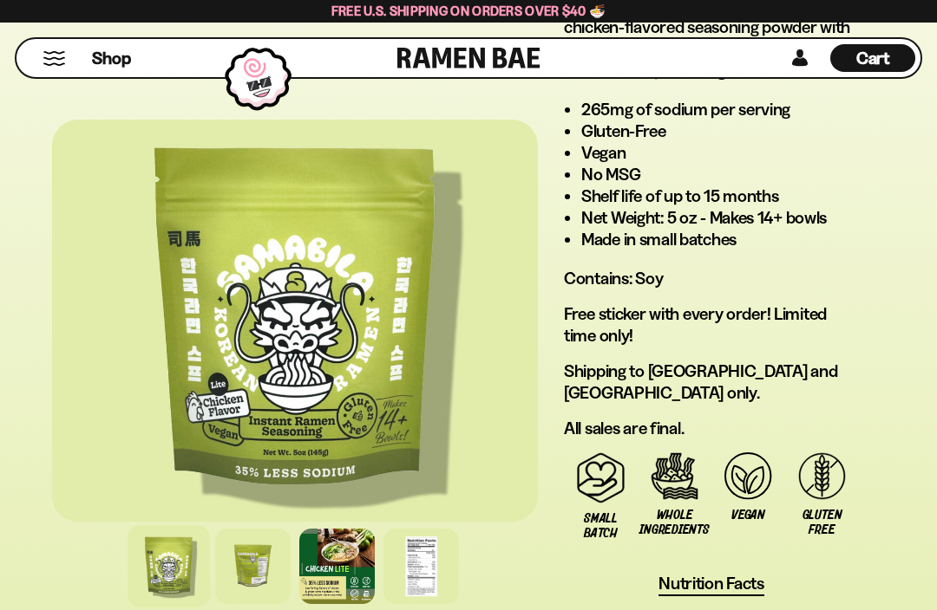
scroll to position [1703, 0]
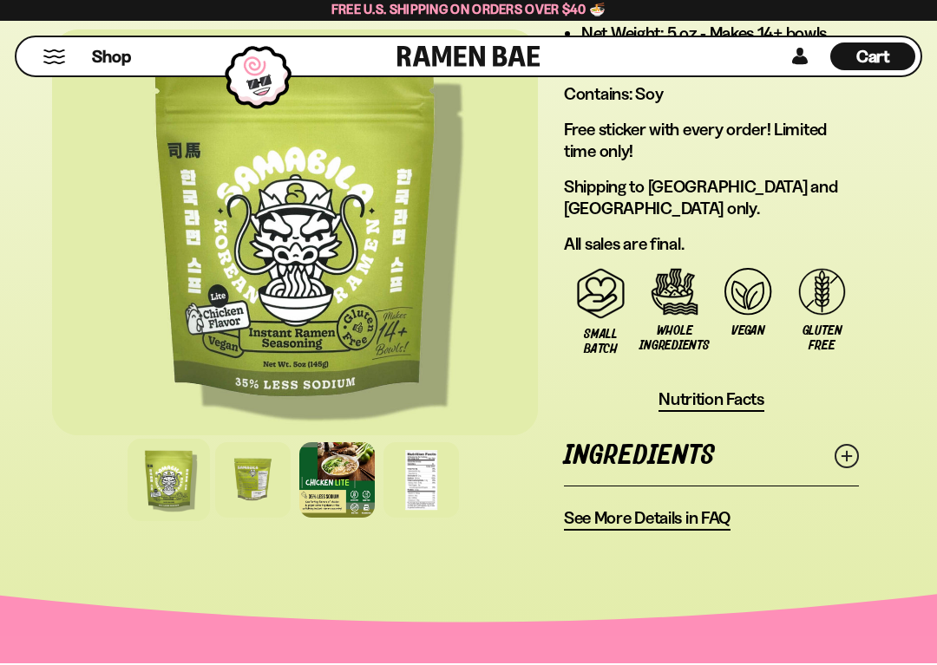
scroll to position [1889, 0]
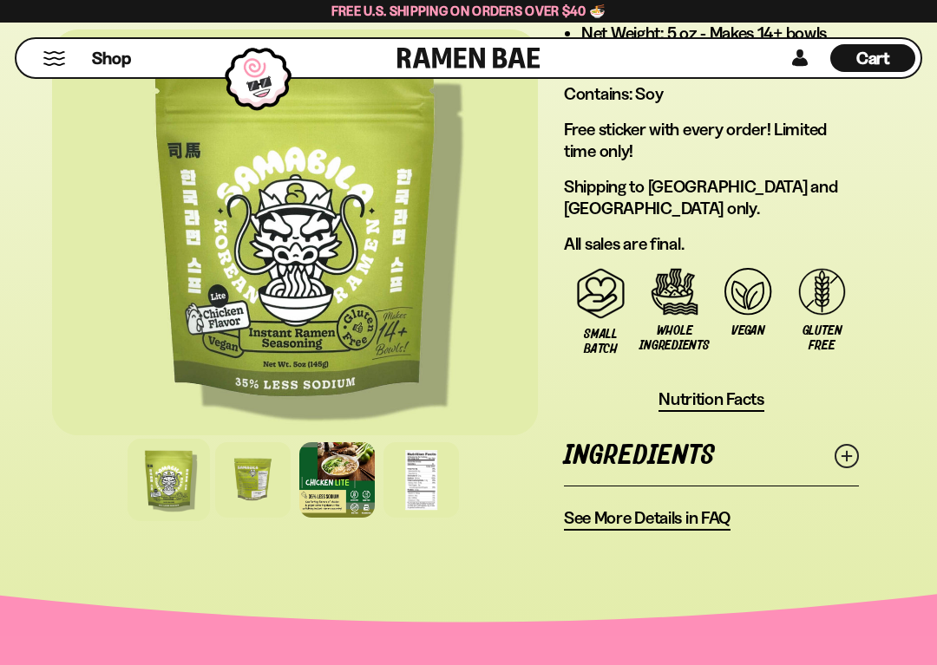
click at [344, 462] on div at bounding box center [336, 479] width 75 height 75
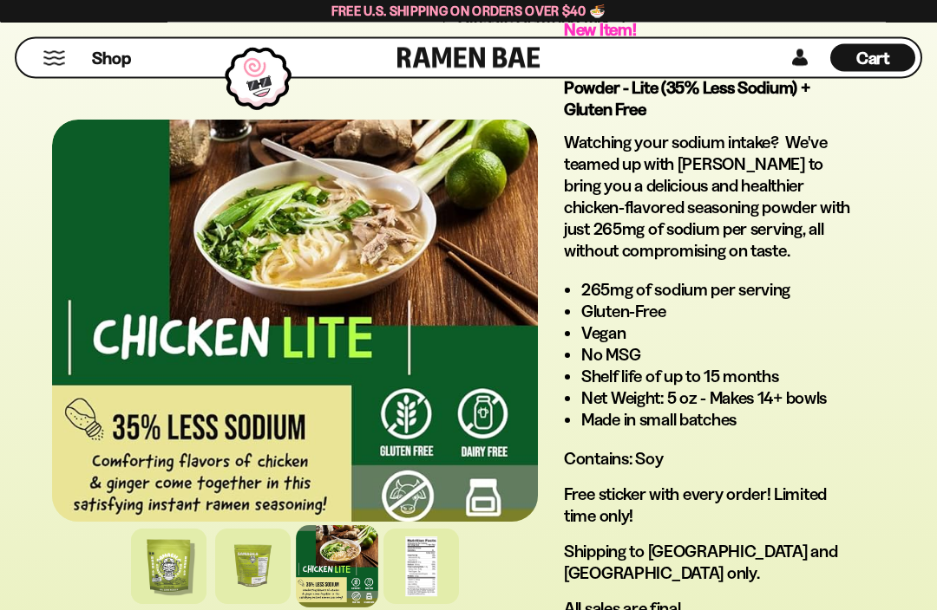
scroll to position [1524, 0]
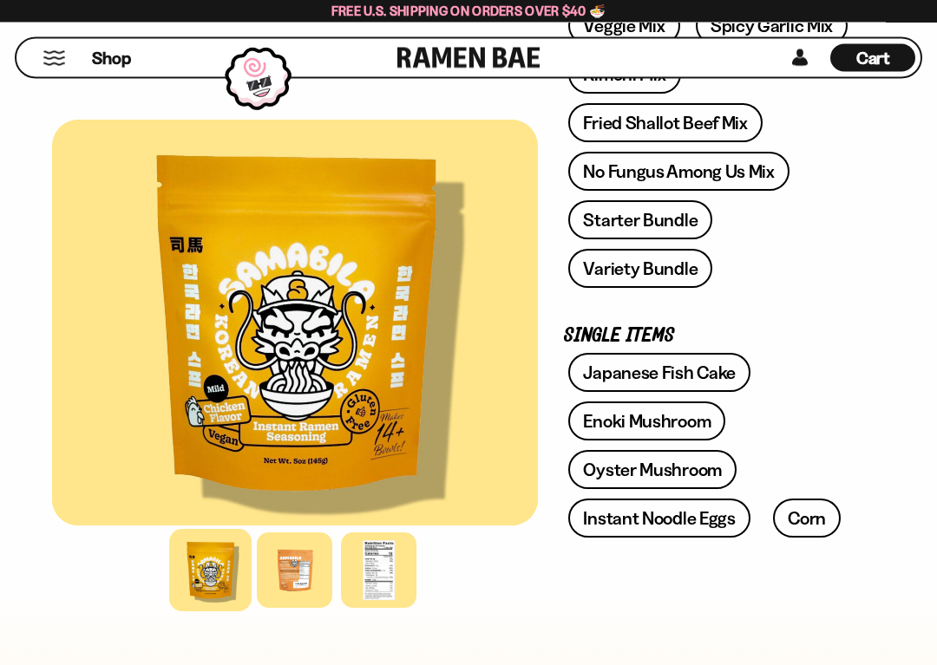
scroll to position [571, 0]
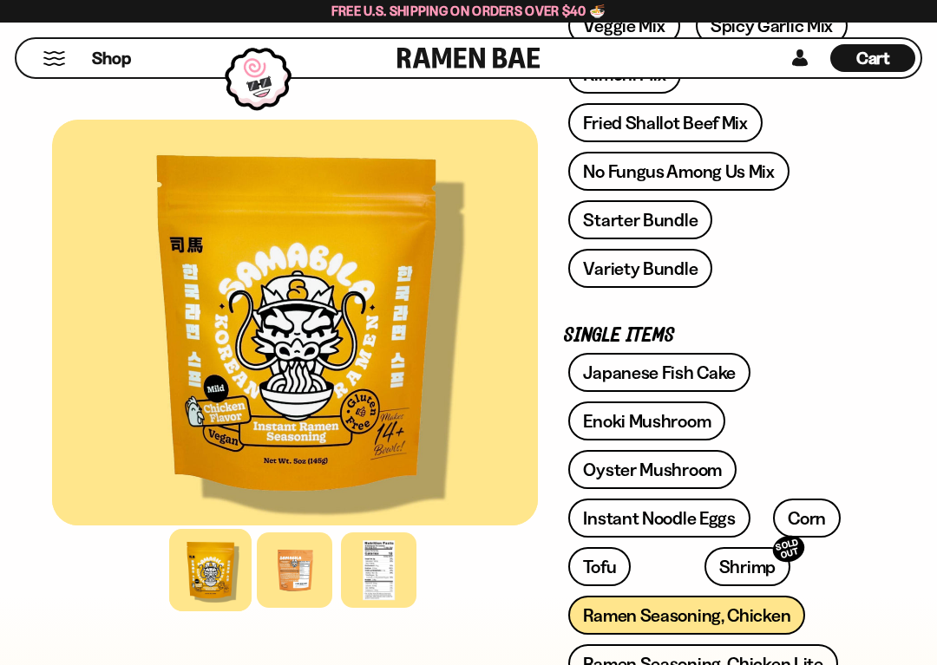
click at [384, 564] on div at bounding box center [378, 569] width 75 height 75
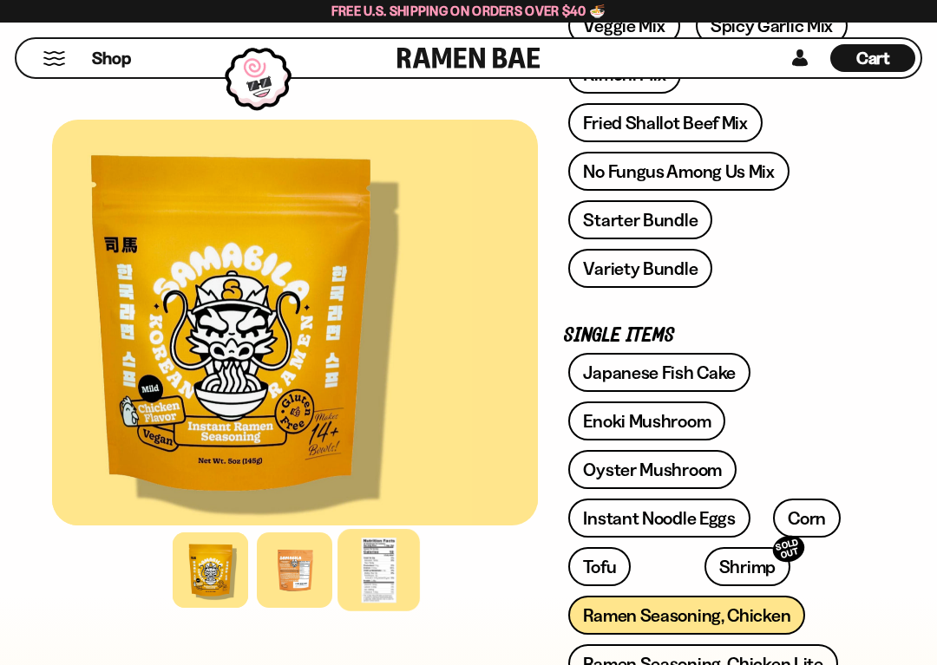
click at [383, 564] on div at bounding box center [379, 570] width 82 height 82
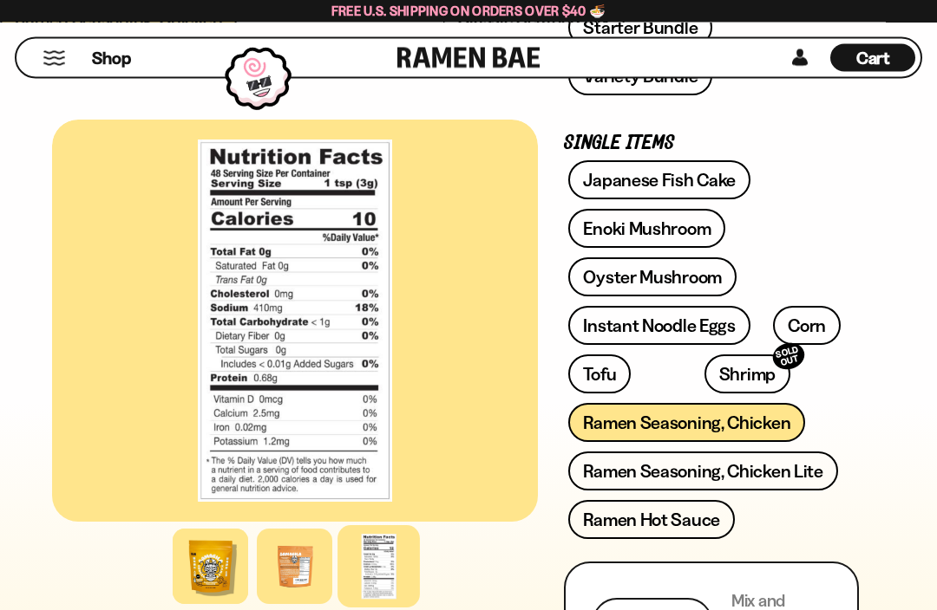
scroll to position [721, 0]
